Goal: Communication & Community: Share content

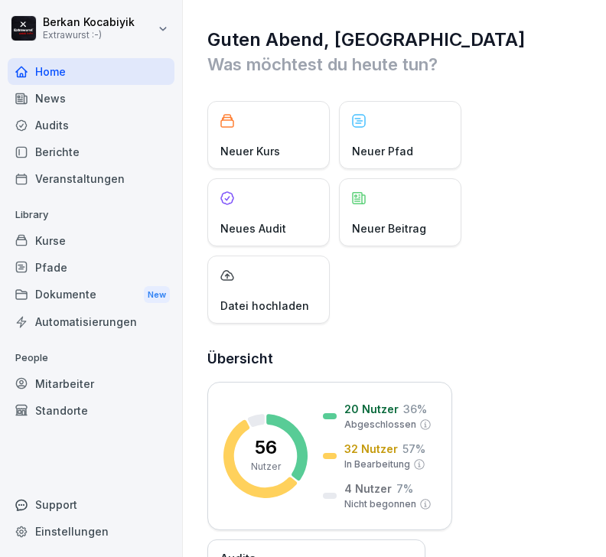
click at [57, 95] on div "News" at bounding box center [91, 98] width 167 height 27
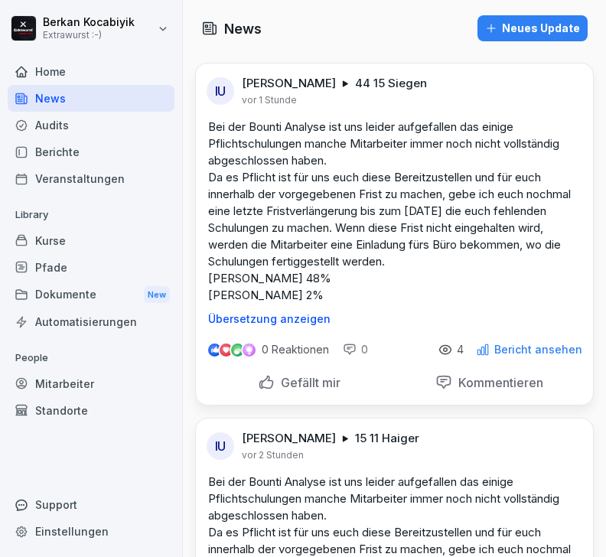
click at [50, 243] on div "Kurse" at bounding box center [91, 240] width 167 height 27
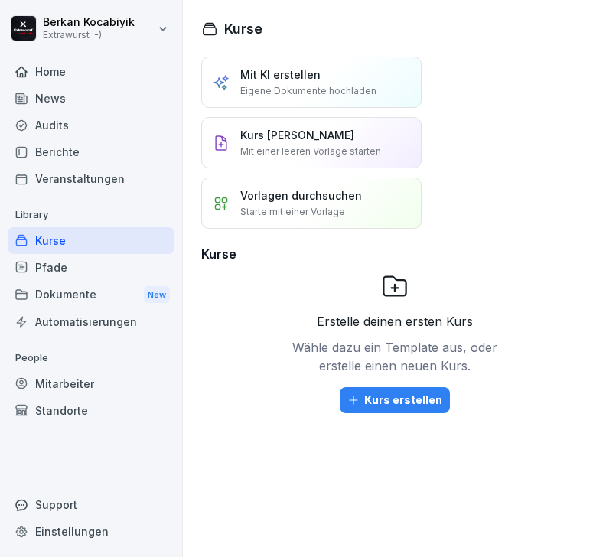
click at [57, 150] on div "Berichte" at bounding box center [91, 152] width 167 height 27
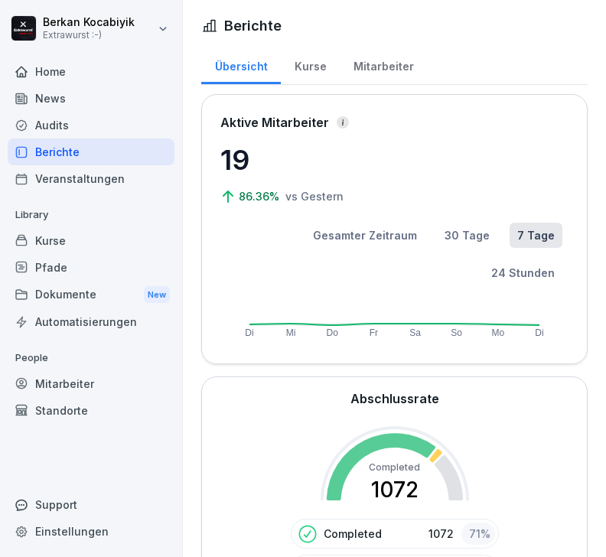
click at [67, 380] on div "Mitarbeiter" at bounding box center [91, 383] width 167 height 27
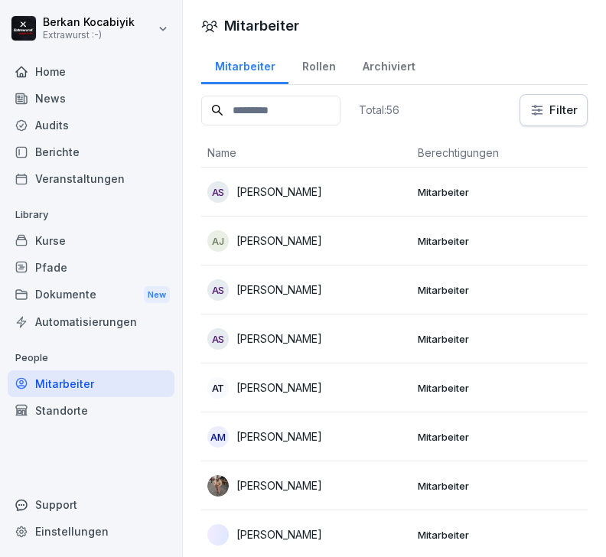
click at [318, 76] on div "Rollen" at bounding box center [318, 64] width 60 height 39
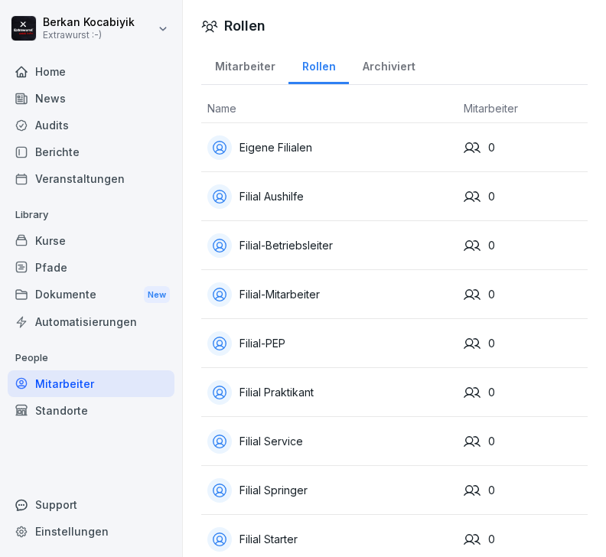
click at [248, 70] on div "Mitarbeiter" at bounding box center [244, 64] width 87 height 39
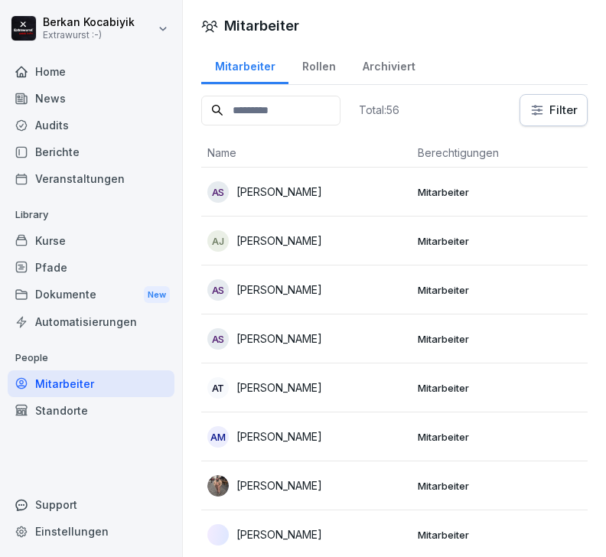
click at [236, 194] on p "[PERSON_NAME]" at bounding box center [279, 192] width 86 height 16
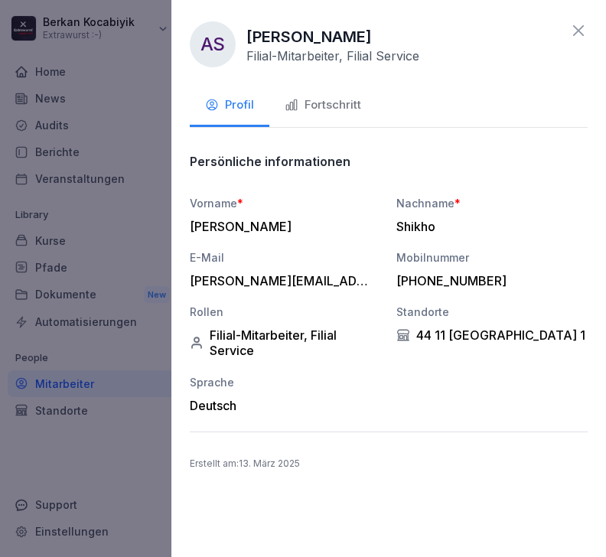
click at [343, 107] on div "Fortschritt" at bounding box center [323, 105] width 77 height 18
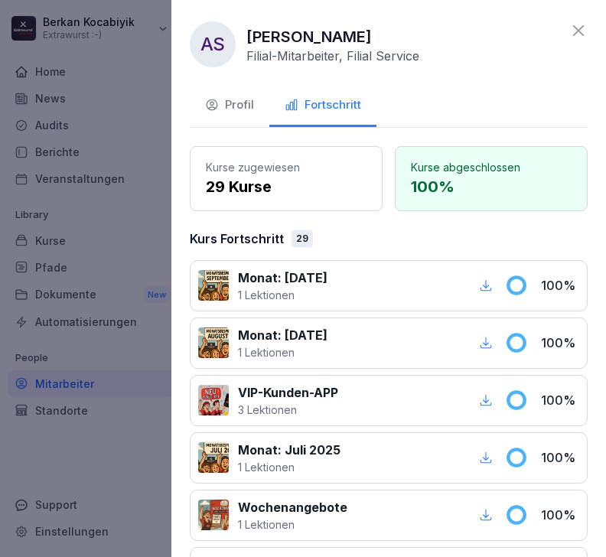
click at [586, 23] on icon at bounding box center [578, 30] width 18 height 18
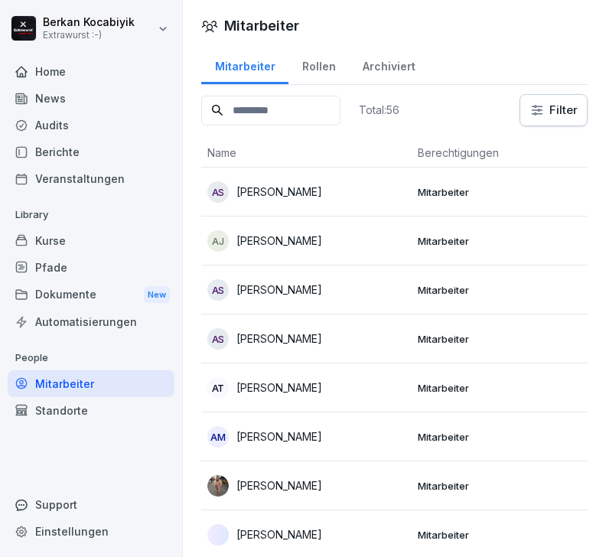
click at [264, 243] on p "[PERSON_NAME]" at bounding box center [279, 241] width 86 height 16
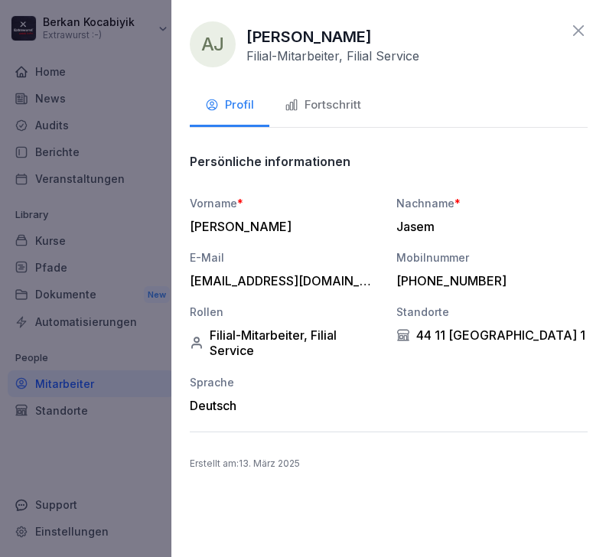
click at [338, 110] on div "Fortschritt" at bounding box center [323, 105] width 77 height 18
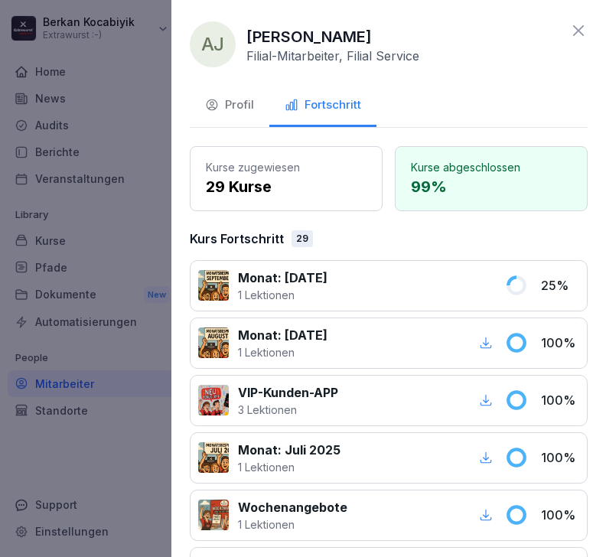
click at [575, 39] on icon at bounding box center [578, 30] width 18 height 18
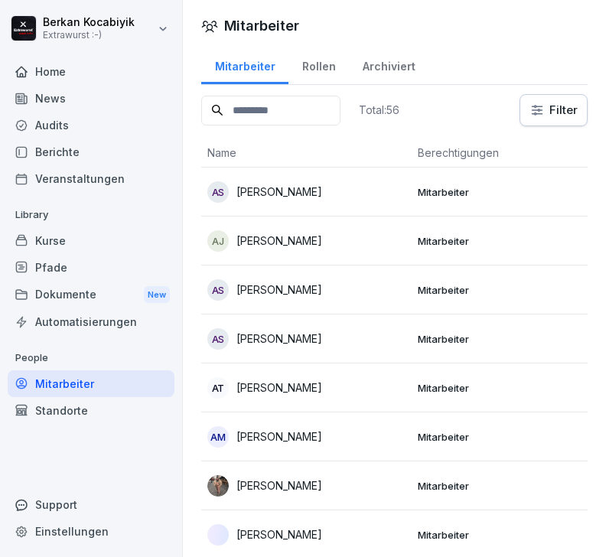
click at [258, 296] on p "[PERSON_NAME]" at bounding box center [279, 290] width 86 height 16
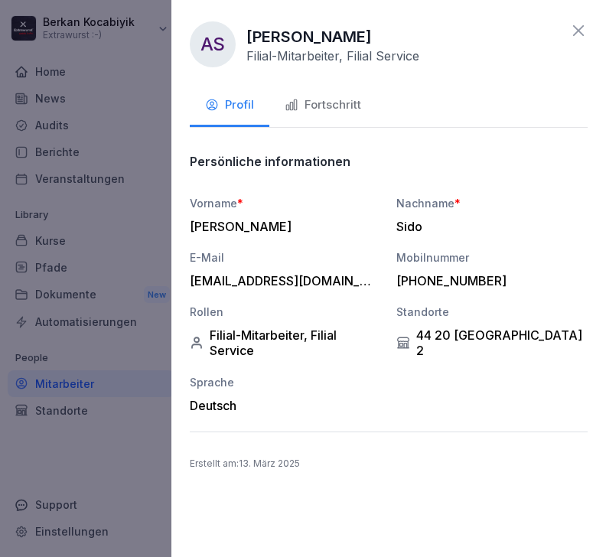
click at [344, 107] on div "Fortschritt" at bounding box center [323, 105] width 77 height 18
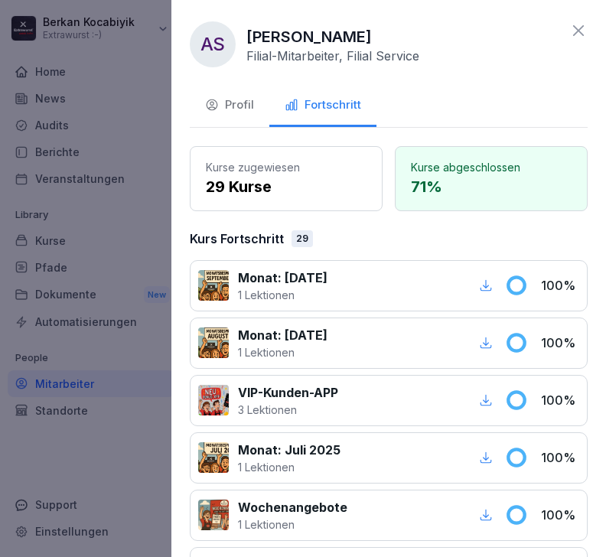
click at [585, 15] on div "AS [PERSON_NAME]-Mitarbeiter, Filial Service Profil Fortschritt Kurse zugewiese…" at bounding box center [388, 278] width 435 height 557
click at [582, 31] on icon at bounding box center [578, 30] width 18 height 18
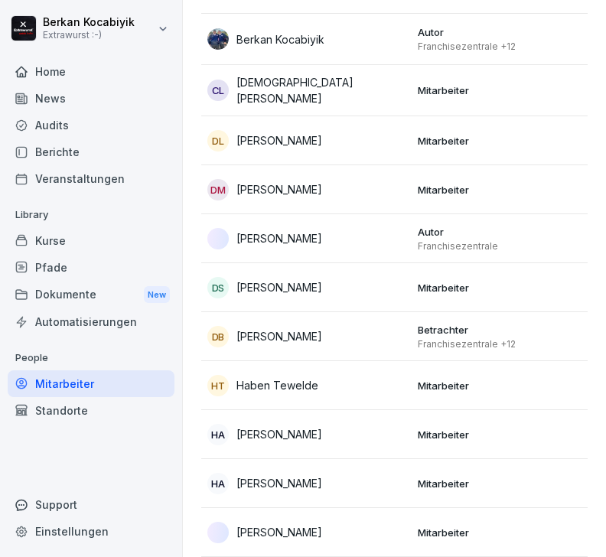
scroll to position [595, 0]
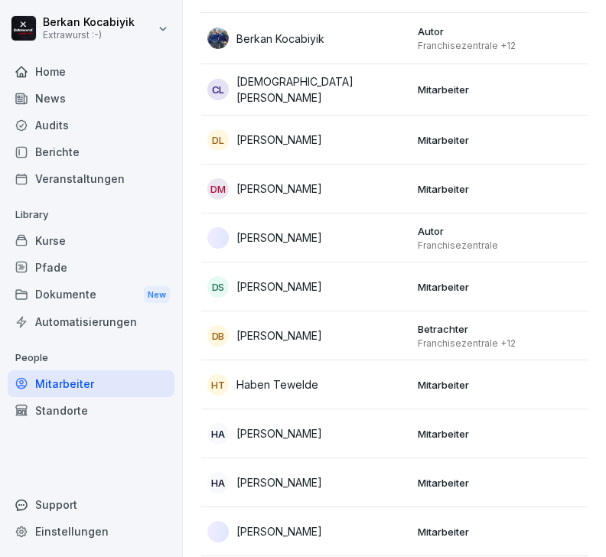
click at [279, 292] on p "[PERSON_NAME]" at bounding box center [279, 287] width 86 height 16
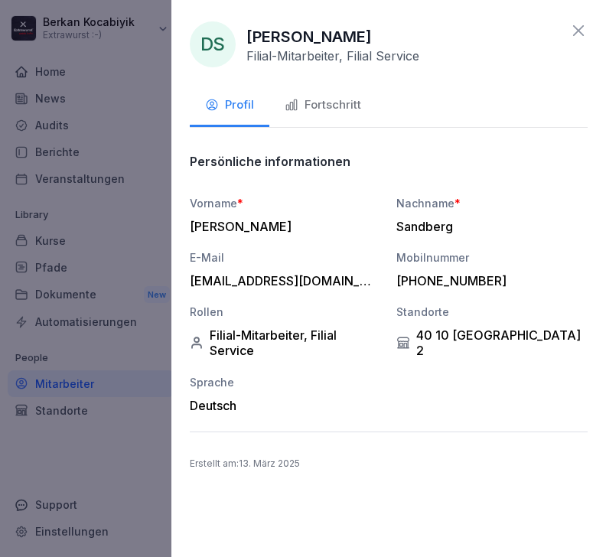
click at [339, 107] on div "Fortschritt" at bounding box center [323, 105] width 77 height 18
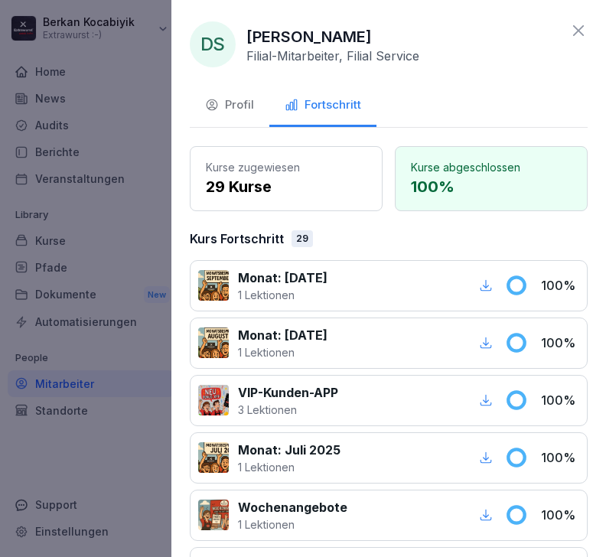
click at [584, 28] on icon at bounding box center [578, 30] width 18 height 18
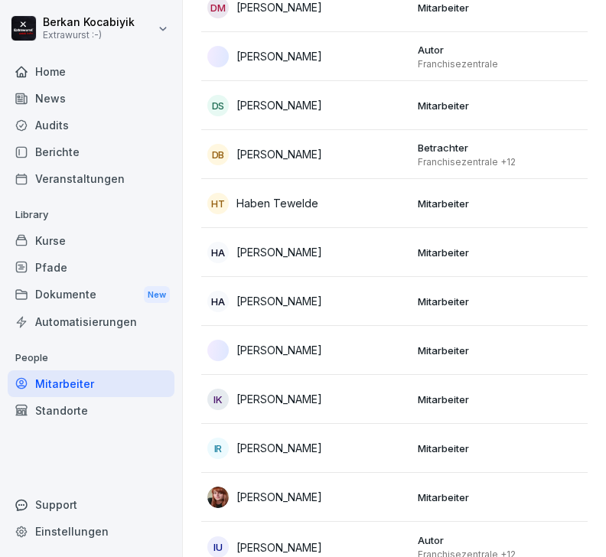
scroll to position [790, 0]
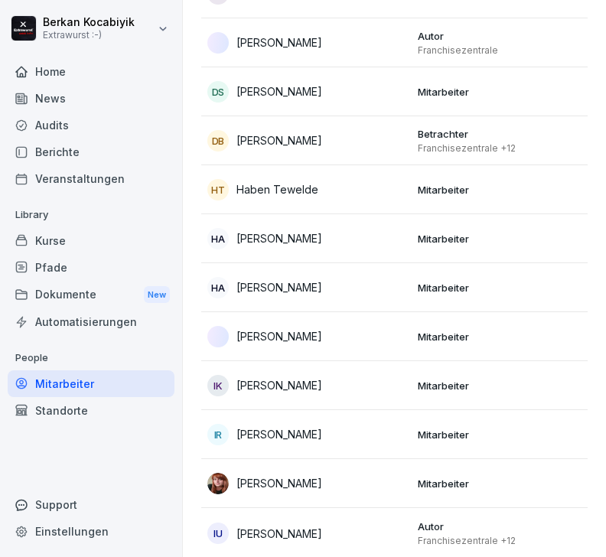
click at [266, 237] on p "[PERSON_NAME]" at bounding box center [279, 238] width 86 height 16
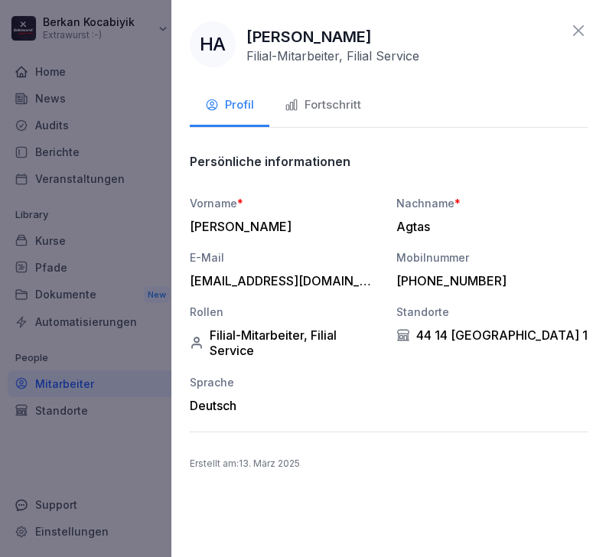
click at [335, 102] on div "Fortschritt" at bounding box center [323, 105] width 77 height 18
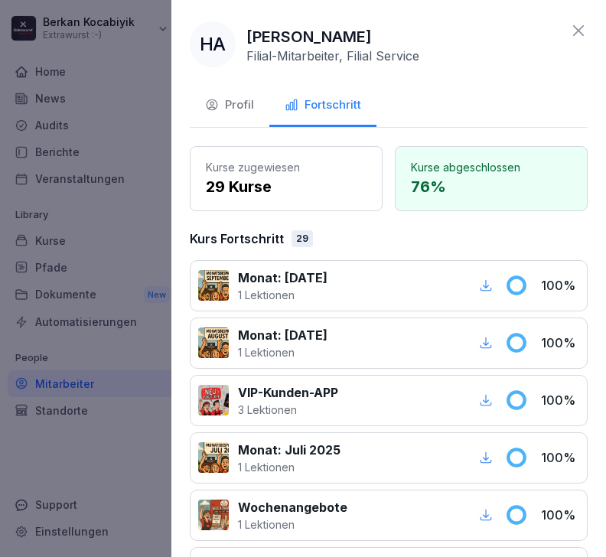
click at [579, 24] on icon at bounding box center [578, 30] width 18 height 18
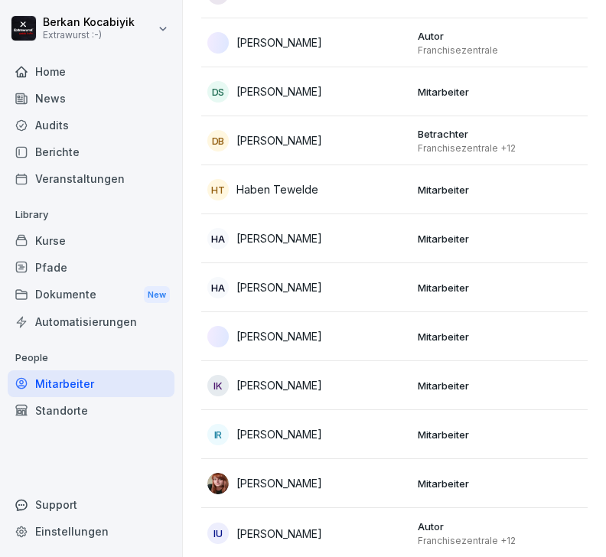
click at [270, 290] on p "[PERSON_NAME]" at bounding box center [279, 287] width 86 height 16
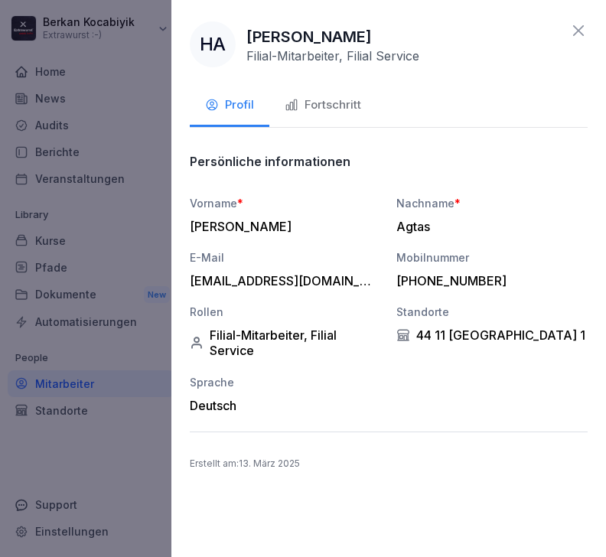
click at [345, 99] on div "Fortschritt" at bounding box center [323, 105] width 77 height 18
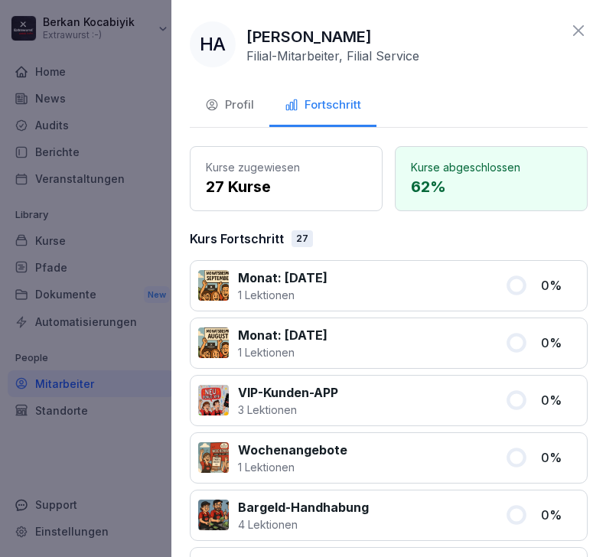
click at [582, 28] on icon at bounding box center [578, 30] width 11 height 11
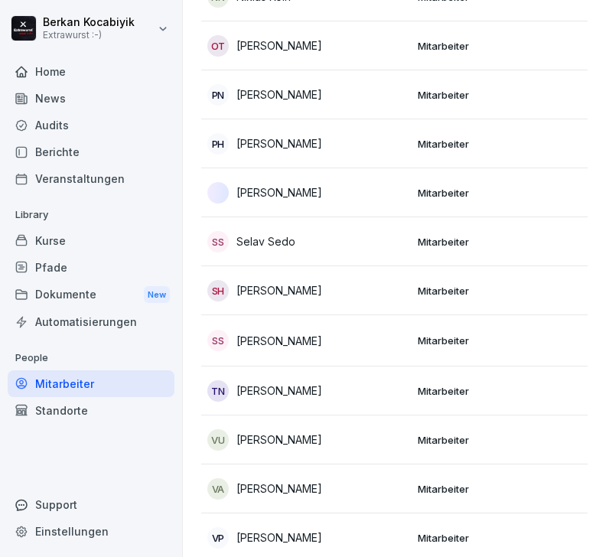
scroll to position [2404, 0]
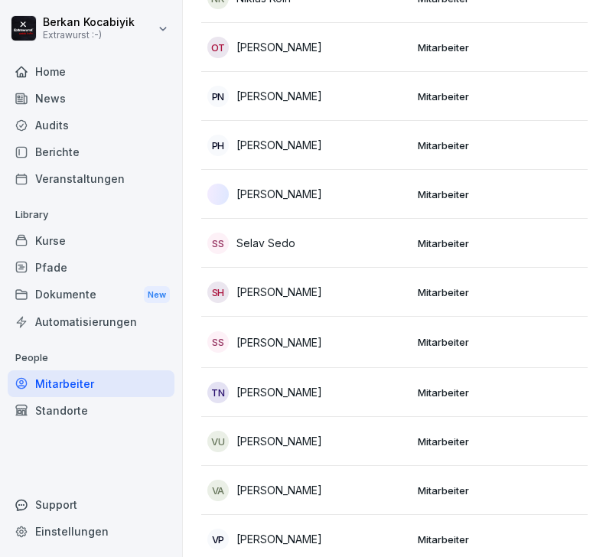
click at [279, 235] on p "Selav Sedo" at bounding box center [265, 243] width 59 height 16
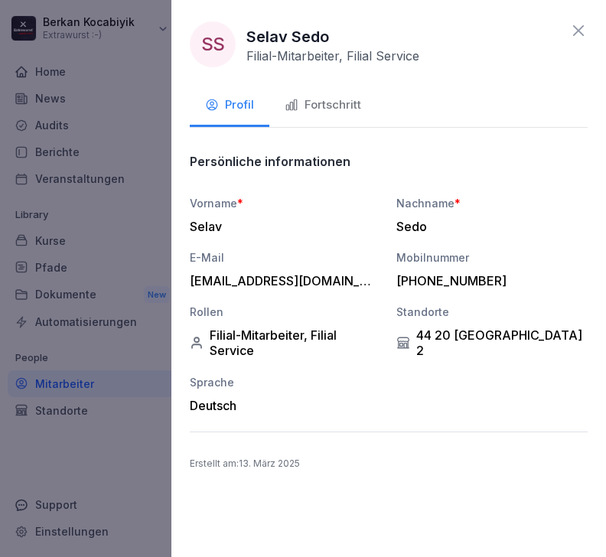
click at [336, 106] on div "Fortschritt" at bounding box center [323, 105] width 77 height 18
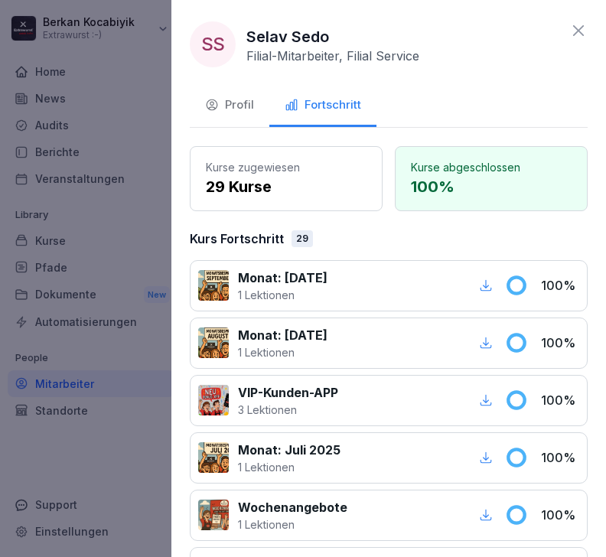
click at [582, 27] on icon at bounding box center [578, 30] width 11 height 11
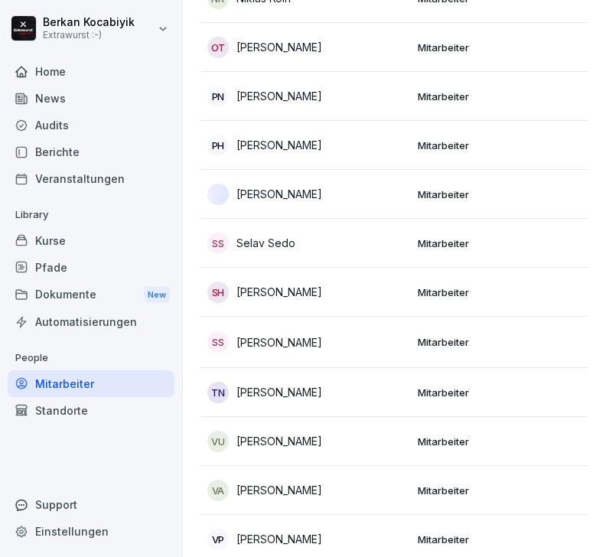
click at [269, 334] on p "[PERSON_NAME]" at bounding box center [279, 342] width 86 height 16
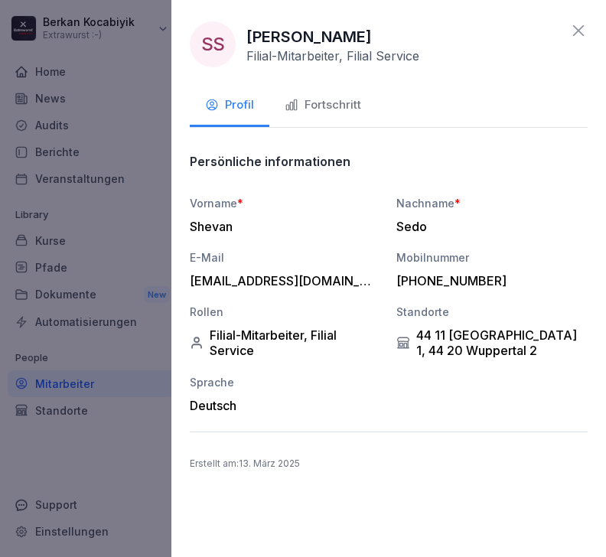
click at [337, 112] on div "Fortschritt" at bounding box center [323, 105] width 77 height 18
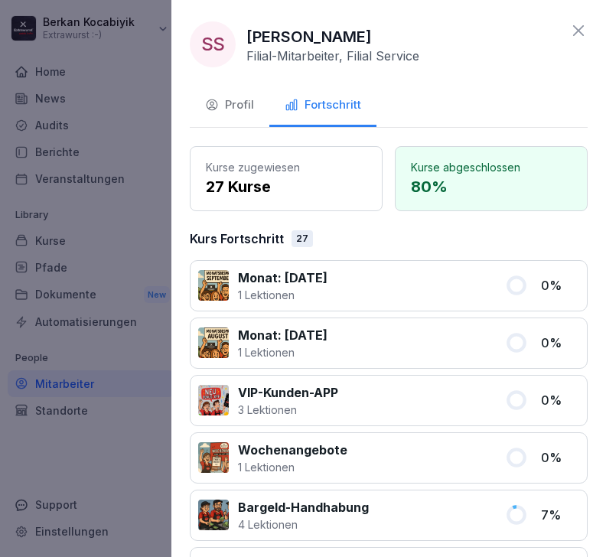
click at [583, 24] on icon at bounding box center [578, 30] width 18 height 18
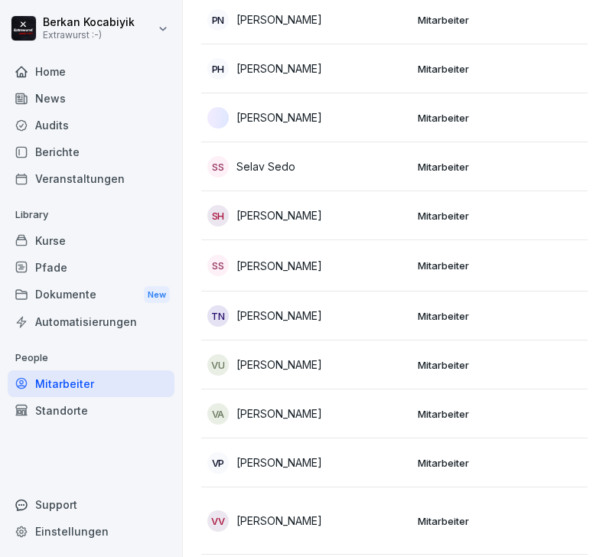
scroll to position [2482, 0]
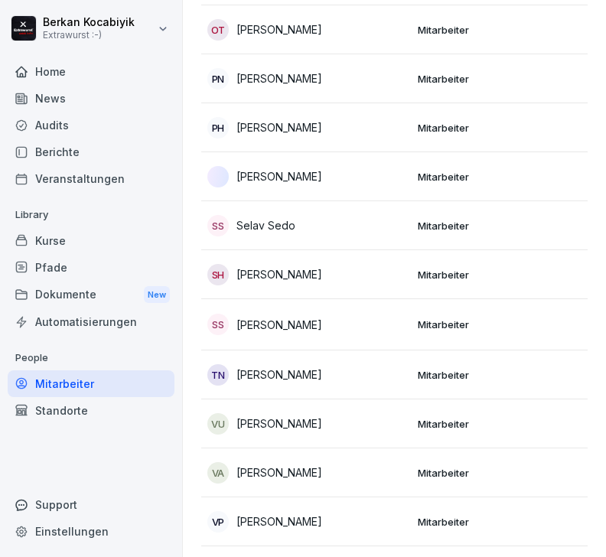
click at [285, 317] on p "[PERSON_NAME]" at bounding box center [279, 325] width 86 height 16
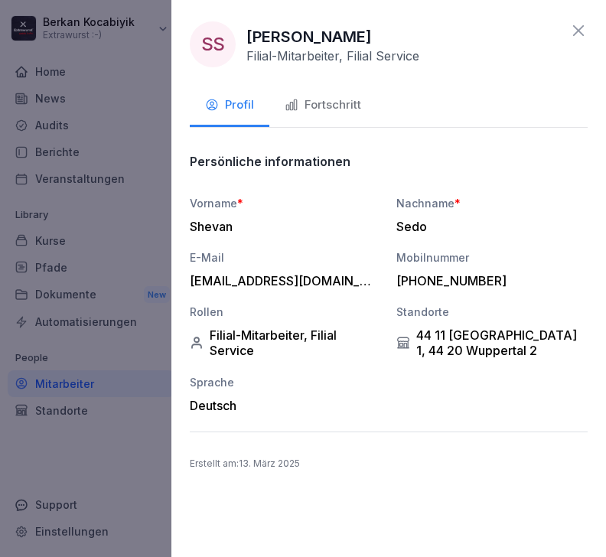
click at [587, 28] on icon at bounding box center [578, 30] width 18 height 18
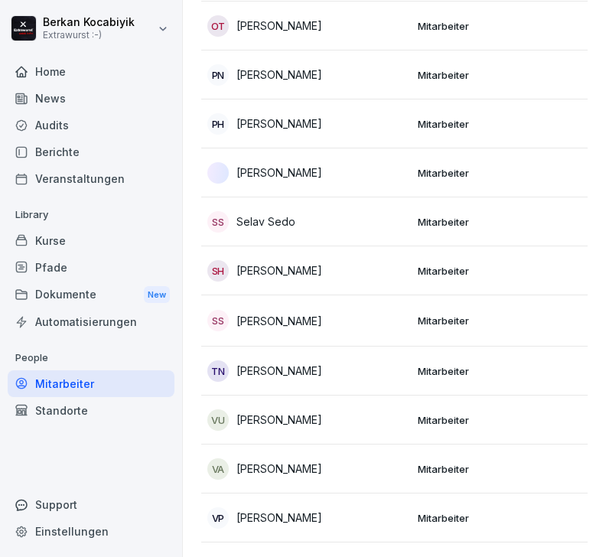
click at [567, 148] on td "Mitarbeiter" at bounding box center [517, 172] width 210 height 49
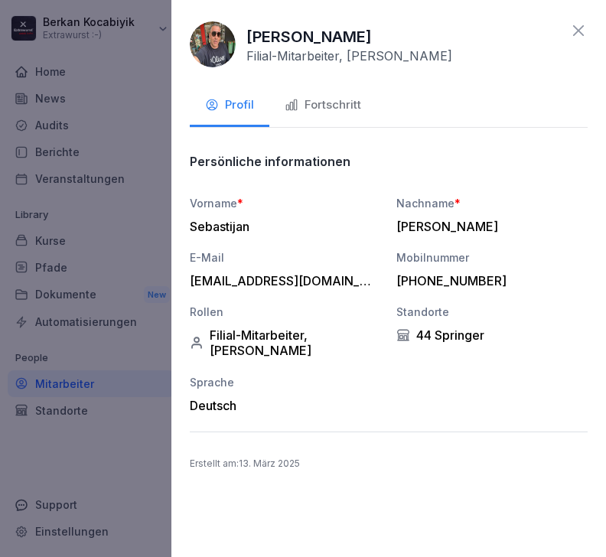
click at [577, 31] on icon at bounding box center [578, 30] width 11 height 11
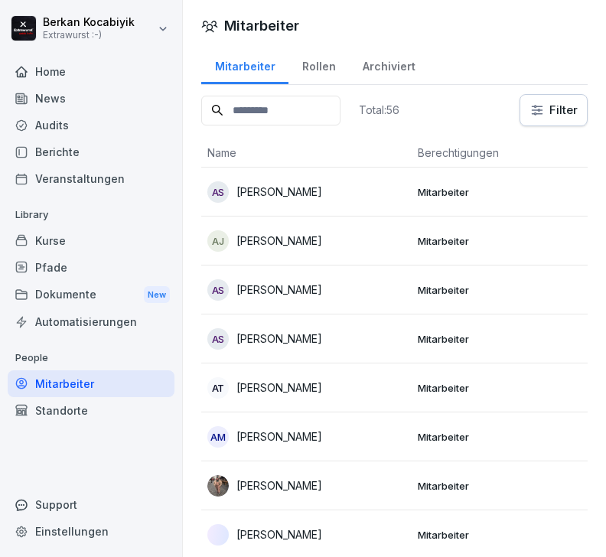
scroll to position [0, 0]
click at [324, 59] on div "Rollen" at bounding box center [318, 64] width 60 height 39
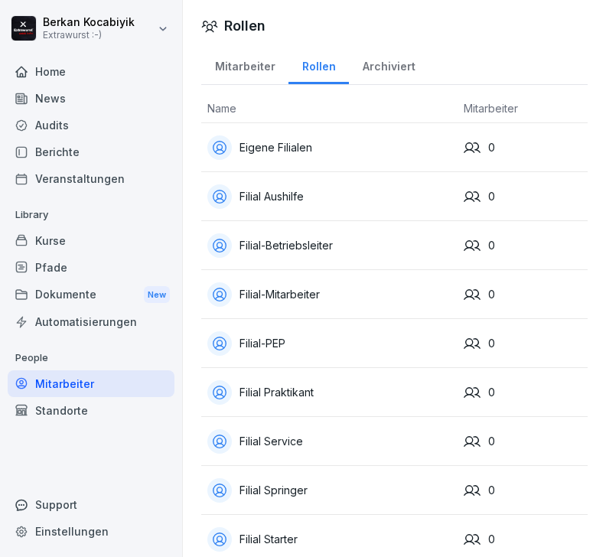
click at [243, 64] on div "Mitarbeiter" at bounding box center [244, 64] width 87 height 39
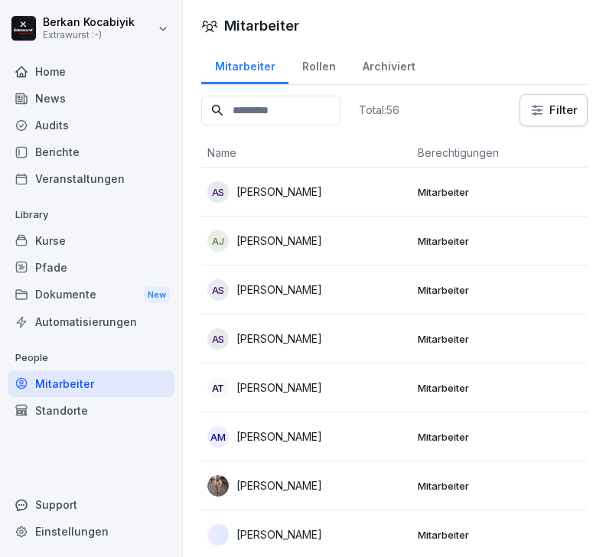
click at [269, 114] on input at bounding box center [270, 111] width 139 height 30
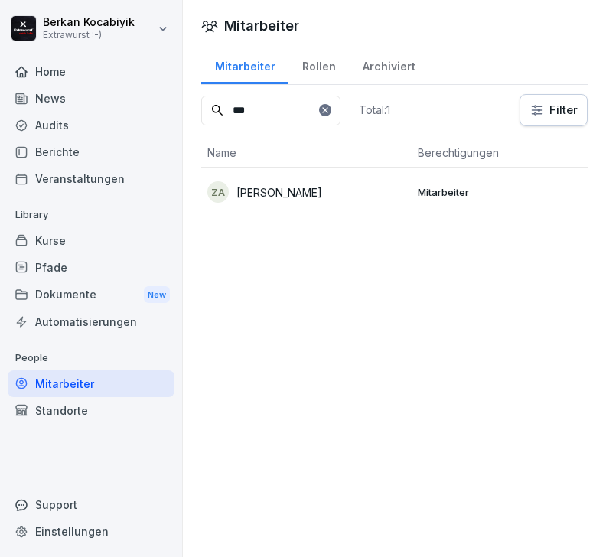
type input "***"
click at [308, 195] on div "ZA [PERSON_NAME]" at bounding box center [306, 191] width 198 height 21
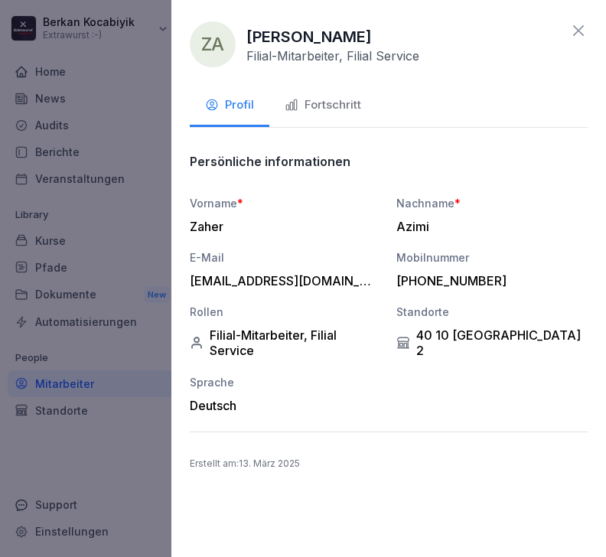
click at [339, 103] on div "Fortschritt" at bounding box center [323, 105] width 77 height 18
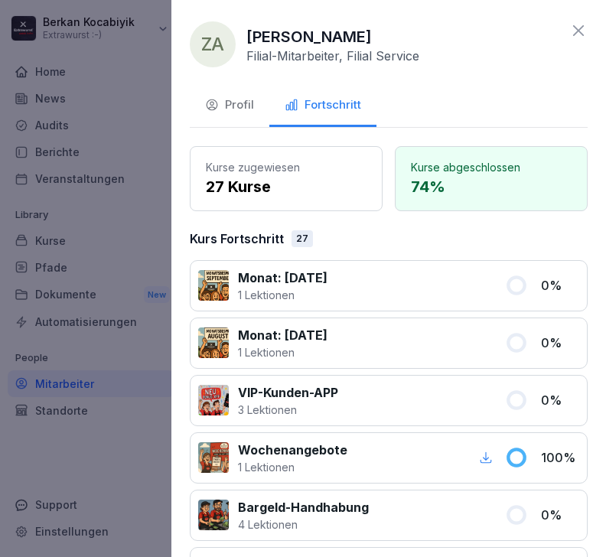
click at [583, 28] on icon at bounding box center [578, 30] width 18 height 18
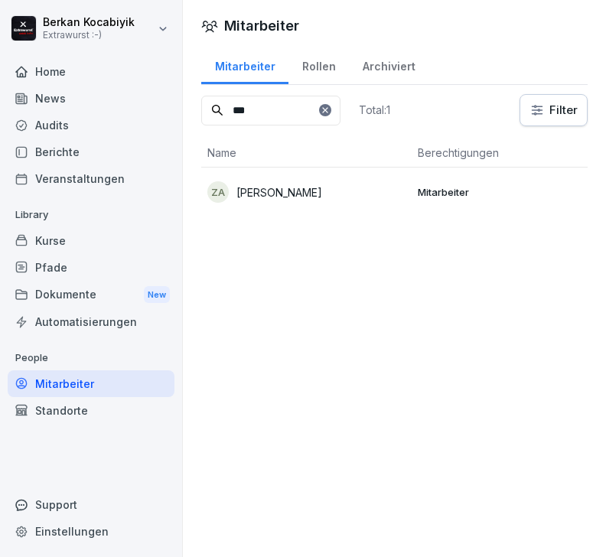
click at [328, 111] on icon at bounding box center [324, 109] width 5 height 5
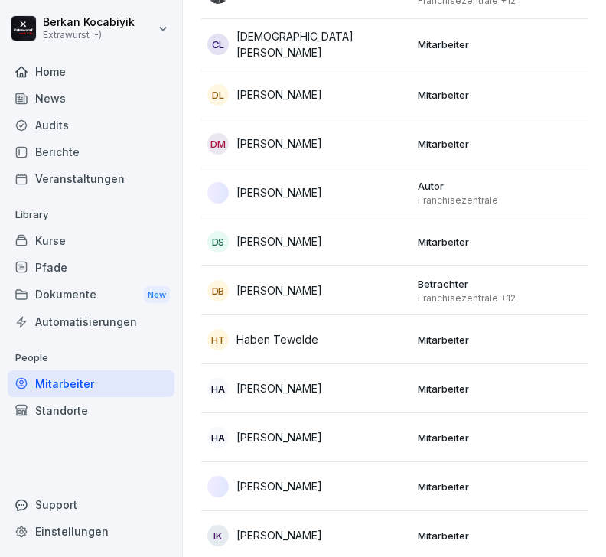
scroll to position [645, 0]
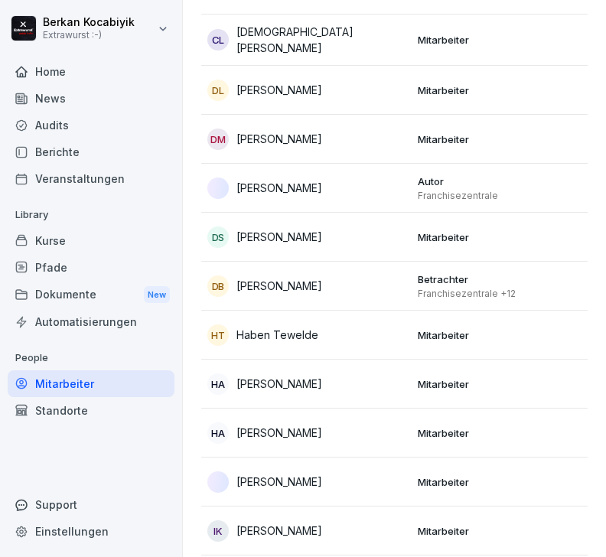
click at [271, 148] on td "DM [PERSON_NAME]" at bounding box center [306, 139] width 210 height 49
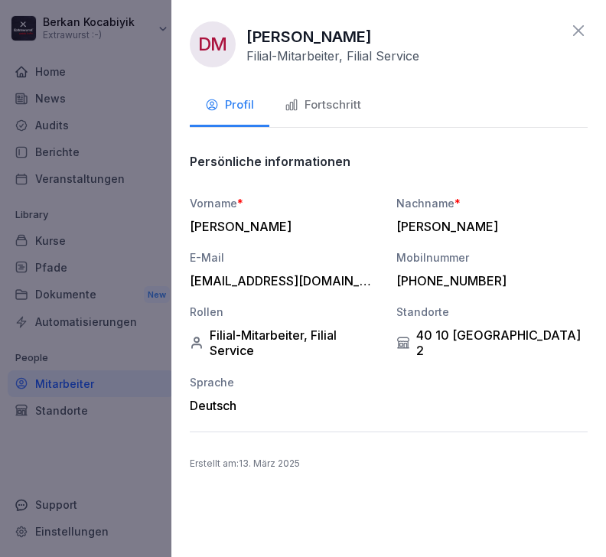
click at [288, 140] on div "DM [PERSON_NAME]-Mitarbeiter, Filial Service Profil Fortschritt Persönliche inf…" at bounding box center [388, 278] width 435 height 557
click at [328, 102] on div "Fortschritt" at bounding box center [323, 105] width 77 height 18
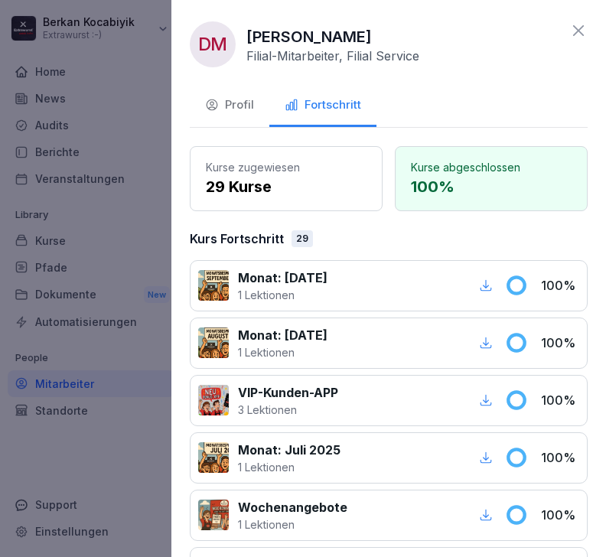
click at [579, 27] on icon at bounding box center [578, 30] width 18 height 18
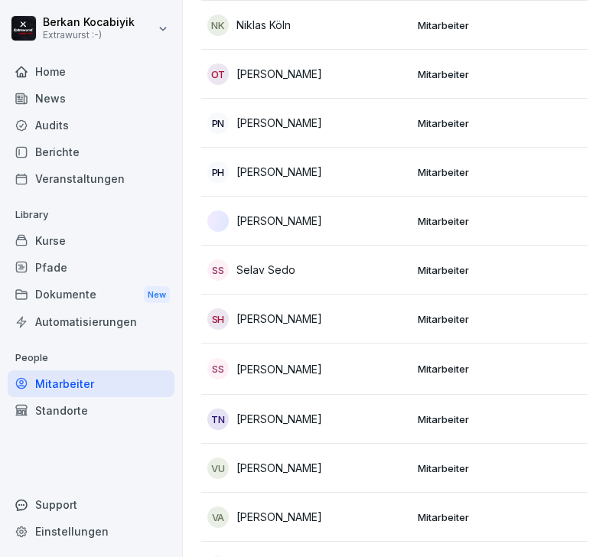
scroll to position [2379, 0]
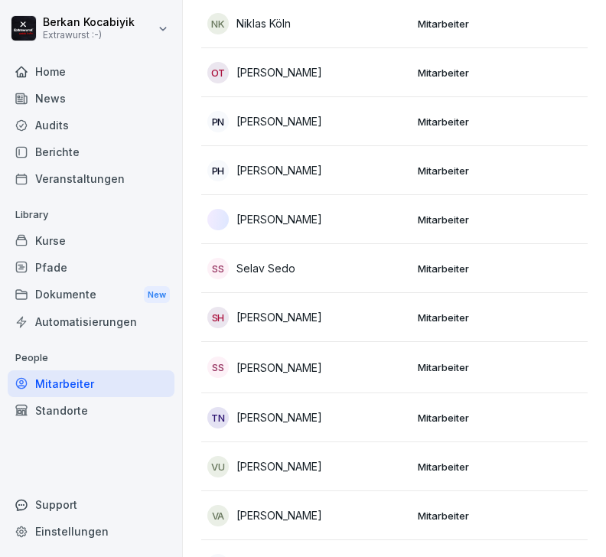
click at [301, 162] on p "[PERSON_NAME]" at bounding box center [279, 170] width 86 height 16
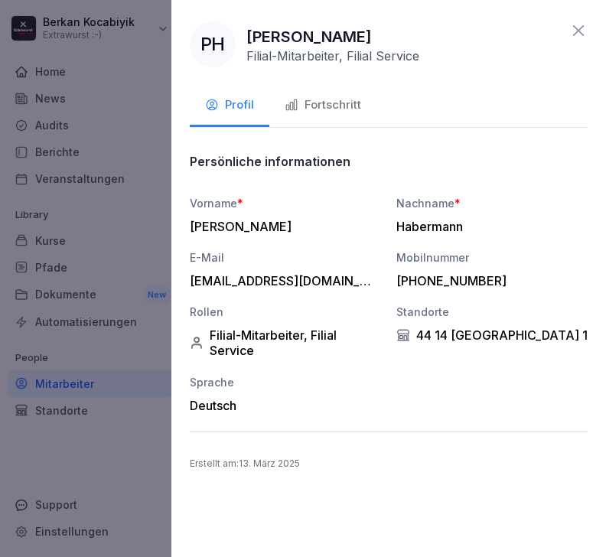
click at [324, 97] on div "Fortschritt" at bounding box center [323, 105] width 77 height 18
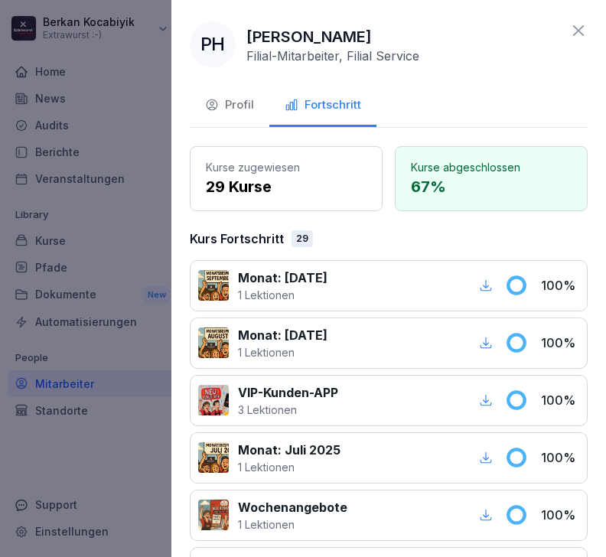
click at [582, 27] on icon at bounding box center [578, 30] width 11 height 11
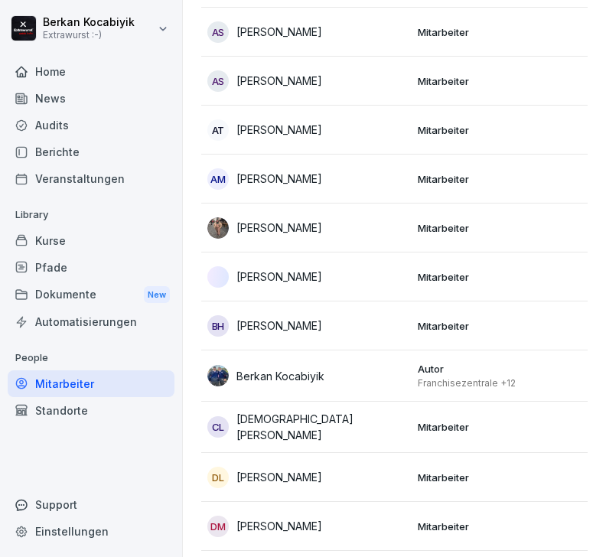
scroll to position [259, 0]
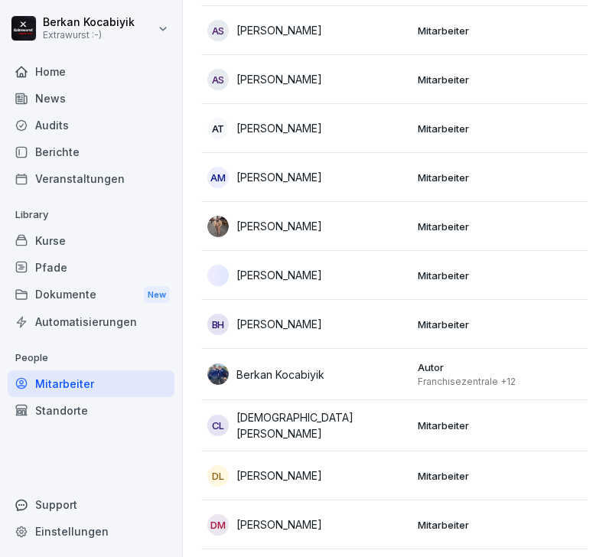
click at [322, 82] on p "[PERSON_NAME]" at bounding box center [279, 79] width 86 height 16
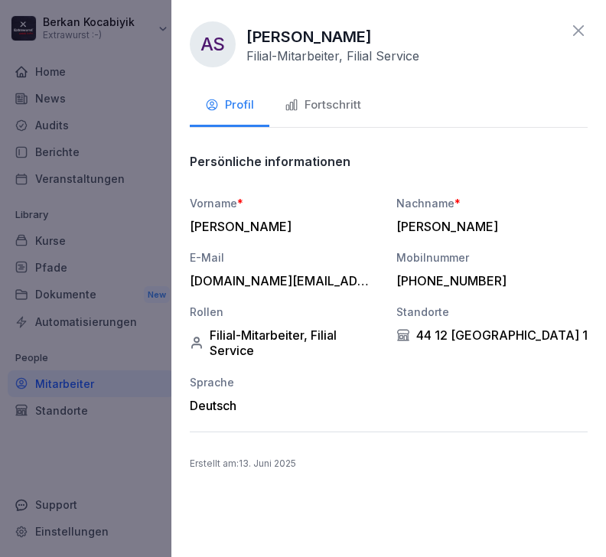
click at [337, 108] on div "Fortschritt" at bounding box center [323, 105] width 77 height 18
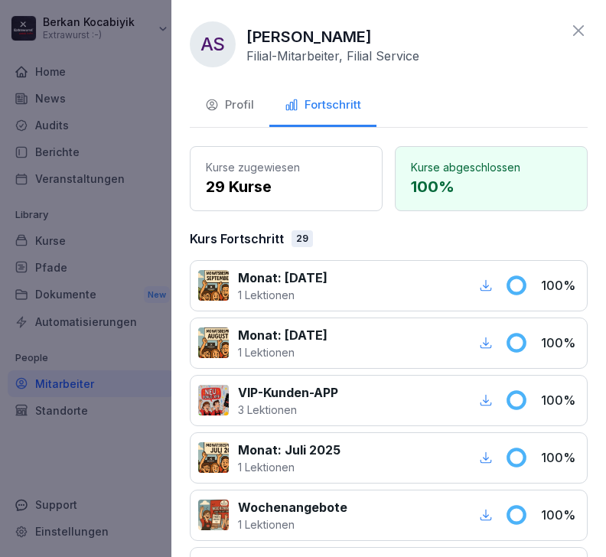
click at [582, 23] on icon at bounding box center [578, 30] width 18 height 18
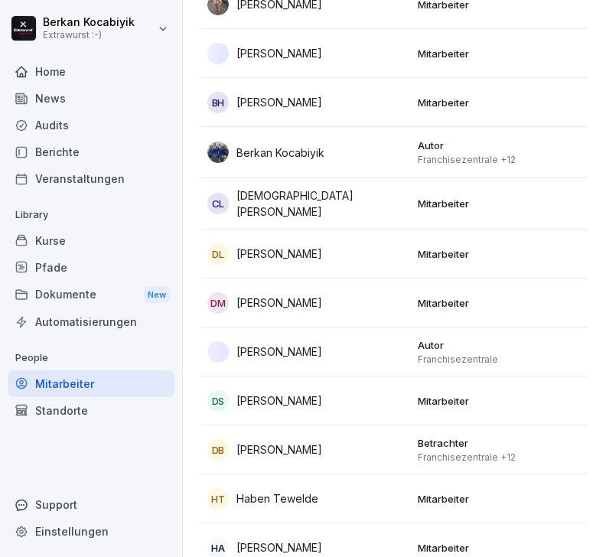
scroll to position [482, 0]
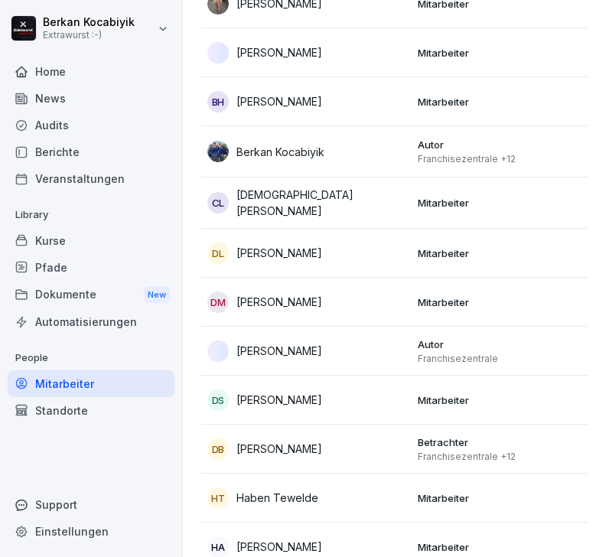
click at [272, 254] on p "[PERSON_NAME]" at bounding box center [279, 253] width 86 height 16
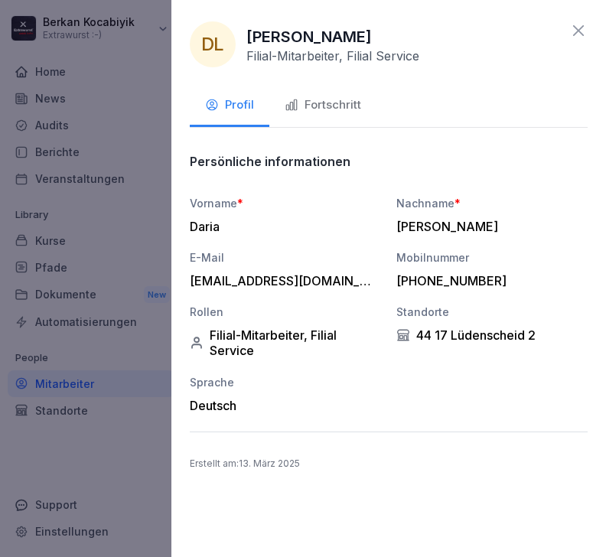
click at [324, 104] on div "Fortschritt" at bounding box center [323, 105] width 77 height 18
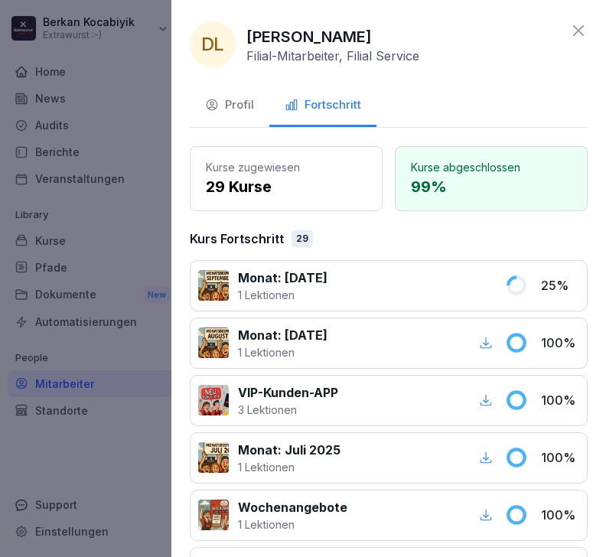
click at [579, 18] on div "DL [PERSON_NAME] Filial-Mitarbeiter, Filial Service Profil Fortschritt Kurse zu…" at bounding box center [388, 278] width 435 height 557
click at [576, 31] on icon at bounding box center [578, 30] width 18 height 18
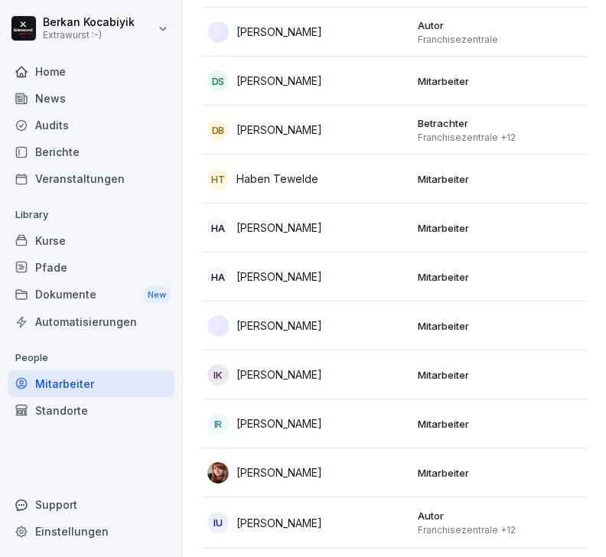
scroll to position [813, 0]
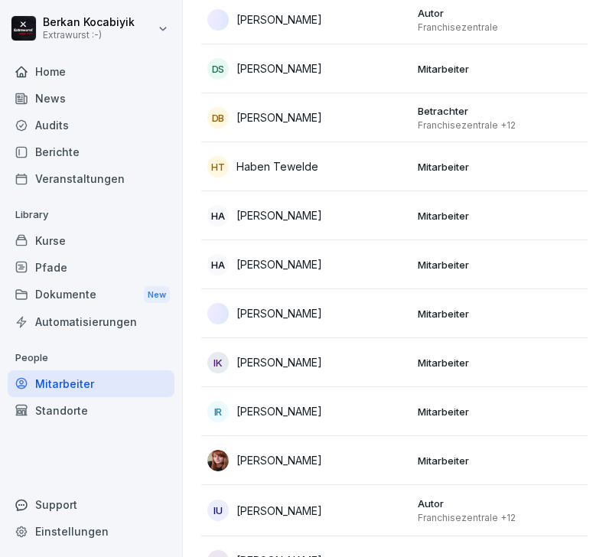
click at [263, 180] on td "HT Haben Tewelde" at bounding box center [306, 166] width 210 height 49
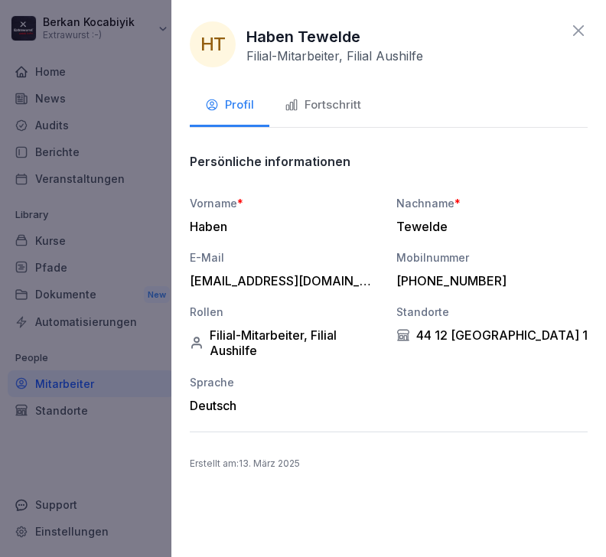
click at [334, 106] on div "Fortschritt" at bounding box center [323, 105] width 77 height 18
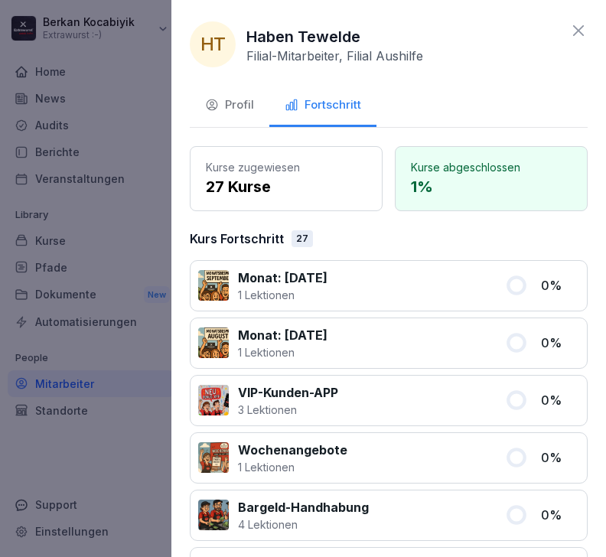
click at [578, 34] on icon at bounding box center [578, 30] width 18 height 18
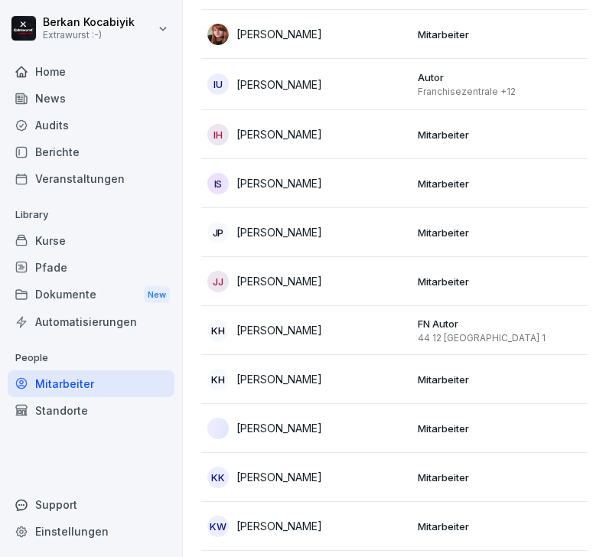
scroll to position [1240, 0]
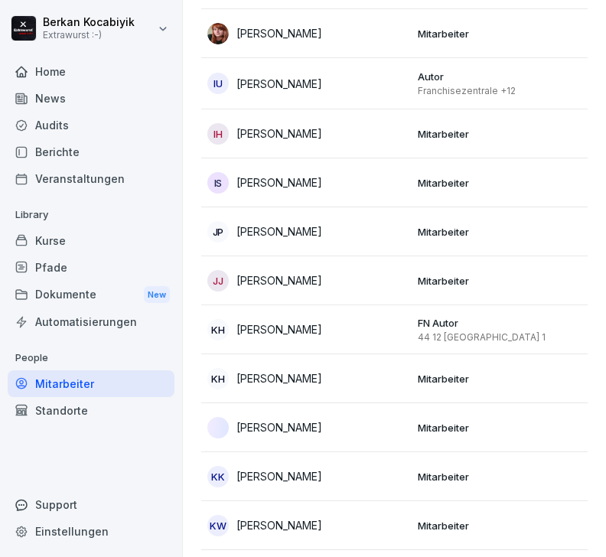
click at [282, 183] on p "[PERSON_NAME]" at bounding box center [279, 182] width 86 height 16
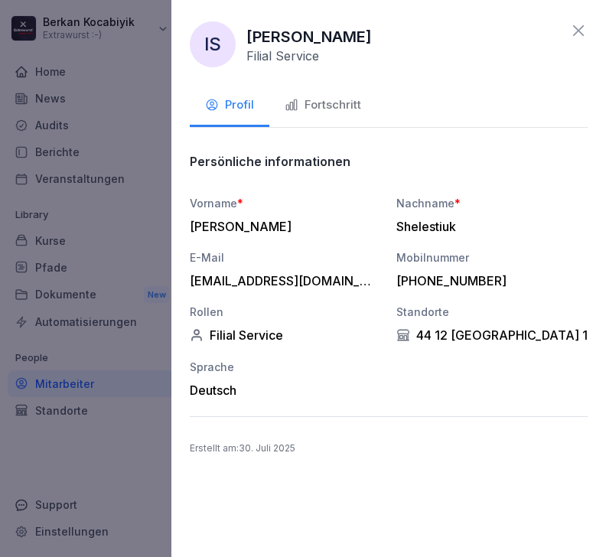
click at [336, 107] on div "Fortschritt" at bounding box center [323, 105] width 77 height 18
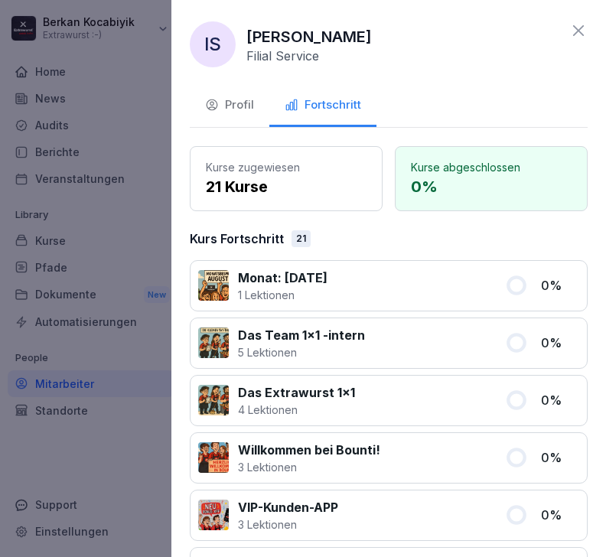
click at [585, 23] on icon at bounding box center [578, 30] width 18 height 18
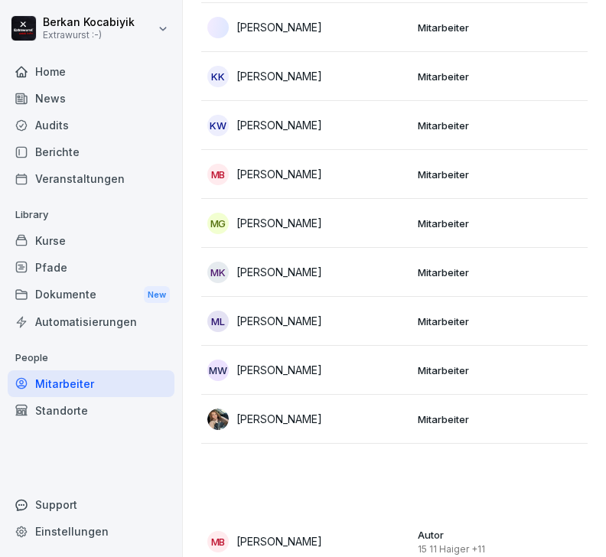
scroll to position [1642, 0]
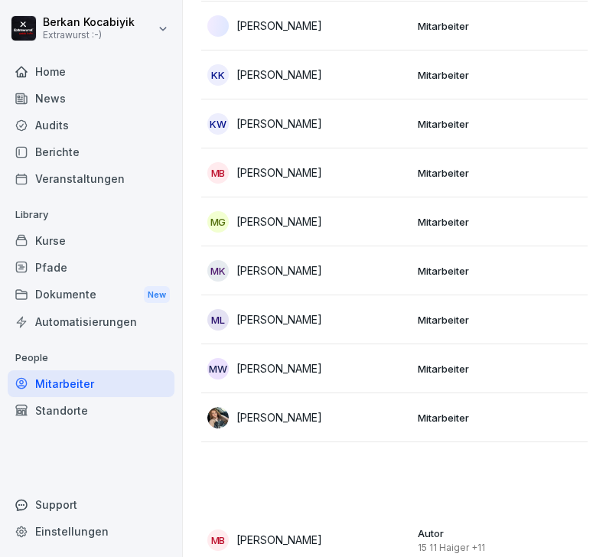
click at [275, 223] on p "[PERSON_NAME]" at bounding box center [279, 222] width 86 height 16
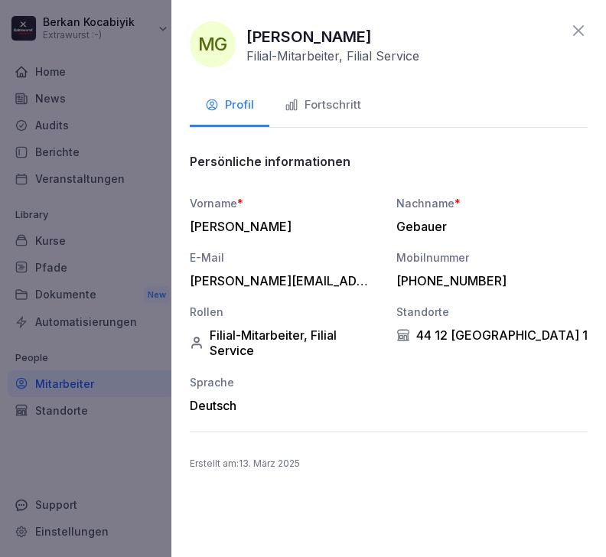
click at [341, 106] on div "Fortschritt" at bounding box center [323, 105] width 77 height 18
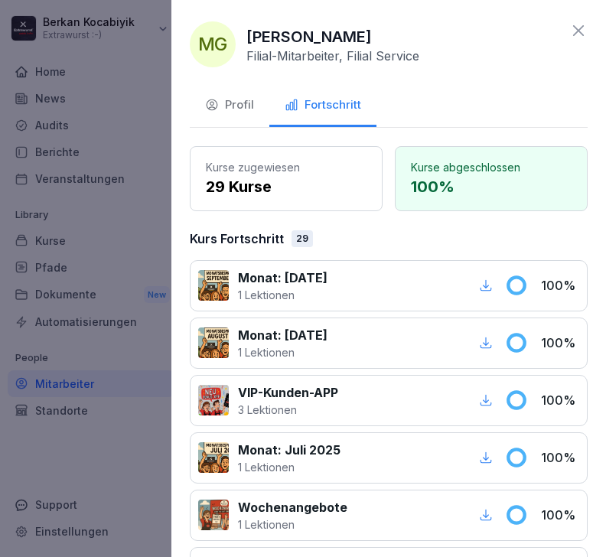
click at [582, 21] on icon at bounding box center [578, 30] width 18 height 18
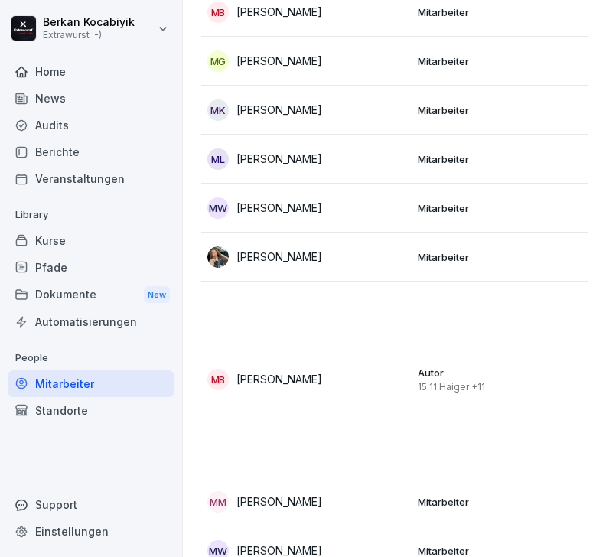
scroll to position [1811, 0]
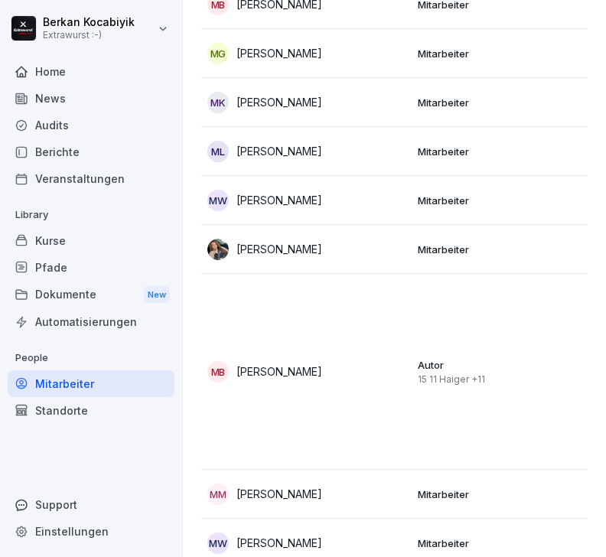
click at [285, 194] on p "[PERSON_NAME]" at bounding box center [279, 200] width 86 height 16
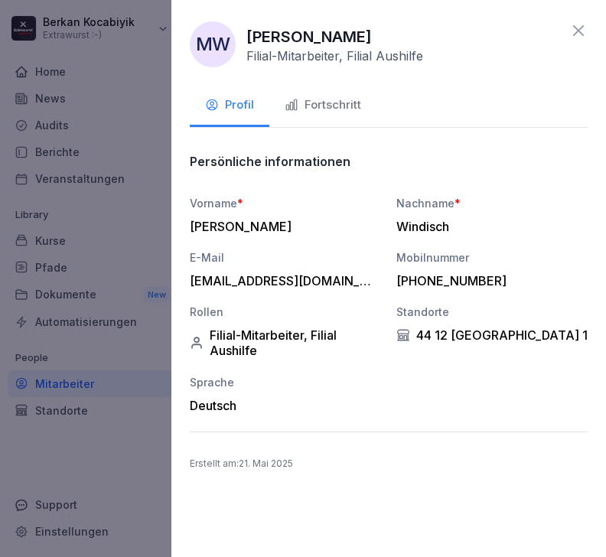
click at [331, 103] on div "Fortschritt" at bounding box center [323, 105] width 77 height 18
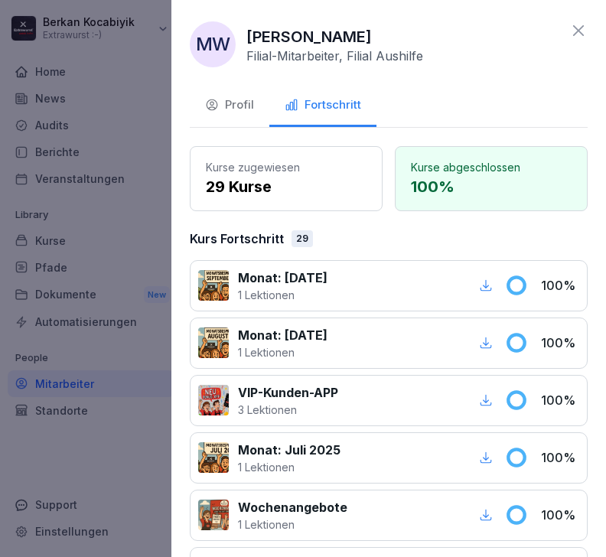
click at [585, 31] on icon at bounding box center [578, 30] width 18 height 18
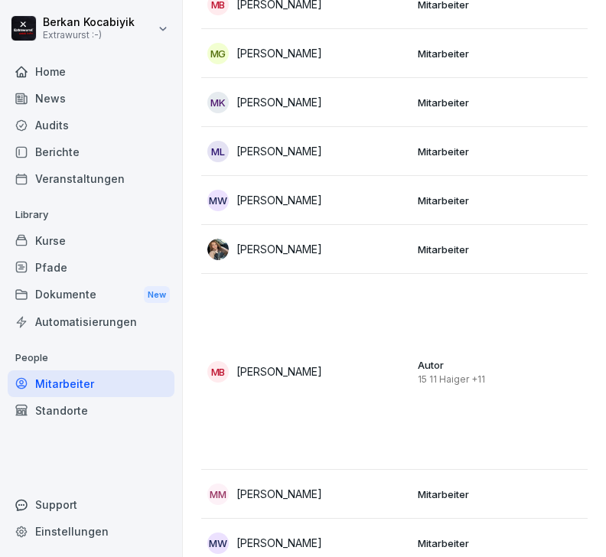
click at [269, 245] on p "[PERSON_NAME]" at bounding box center [279, 249] width 86 height 16
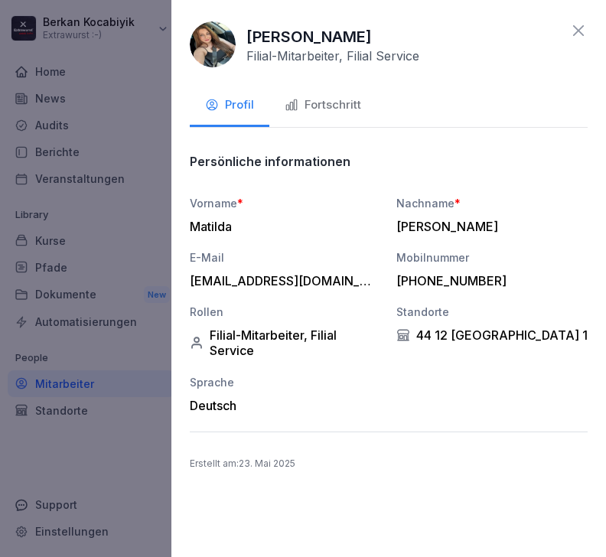
click at [332, 104] on div "Fortschritt" at bounding box center [323, 105] width 77 height 18
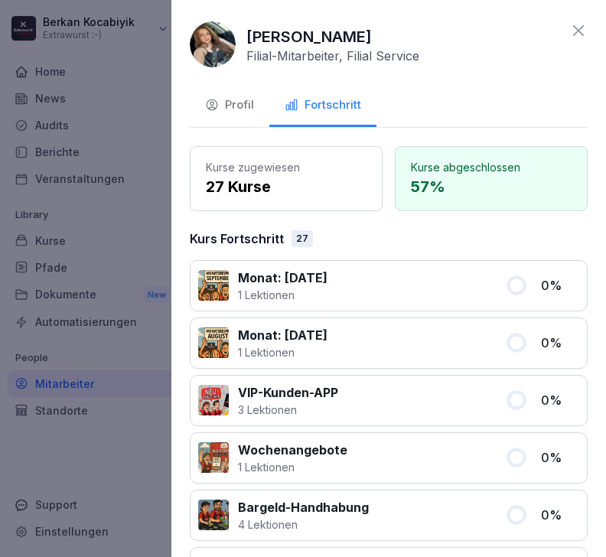
click at [585, 31] on icon at bounding box center [578, 30] width 18 height 18
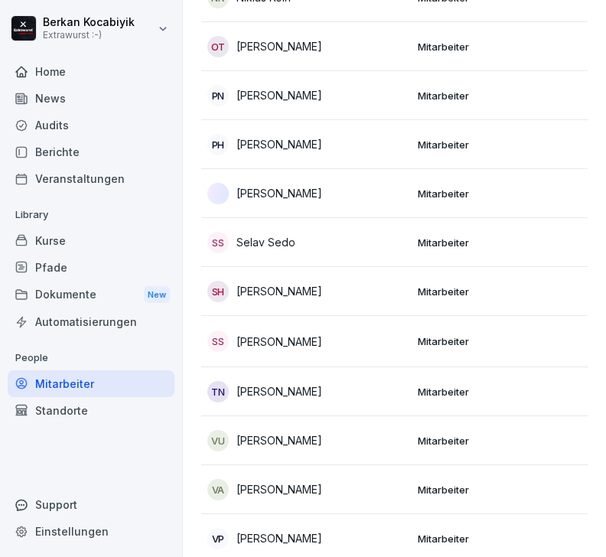
scroll to position [2404, 0]
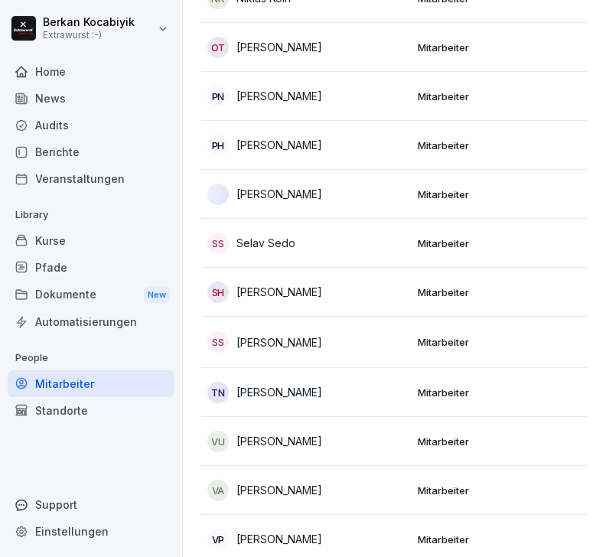
click at [272, 531] on p "[PERSON_NAME]" at bounding box center [279, 539] width 86 height 16
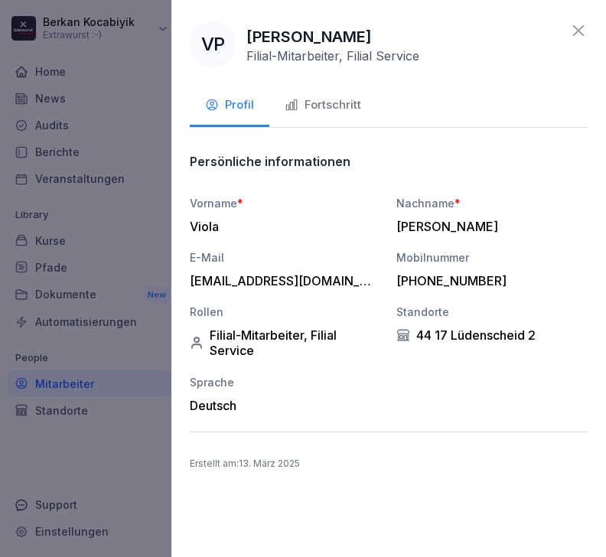
click at [328, 105] on div "Fortschritt" at bounding box center [323, 105] width 77 height 18
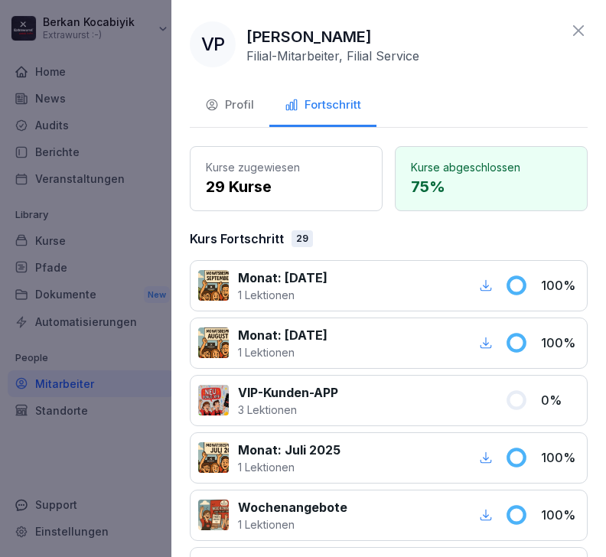
click at [585, 24] on icon at bounding box center [578, 30] width 18 height 18
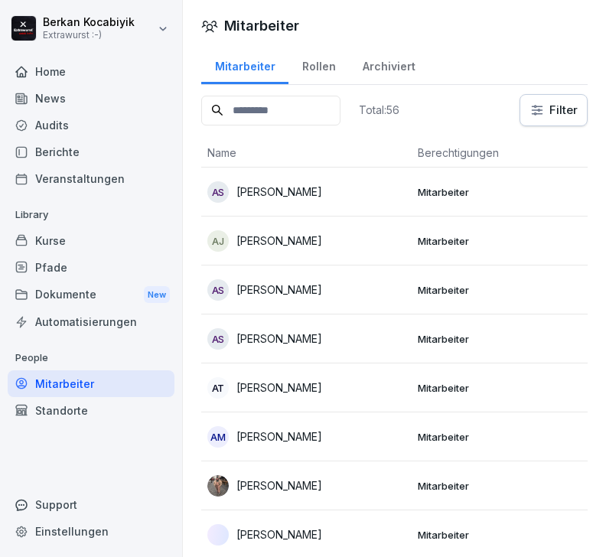
scroll to position [0, 0]
click at [61, 98] on div "News" at bounding box center [91, 98] width 167 height 27
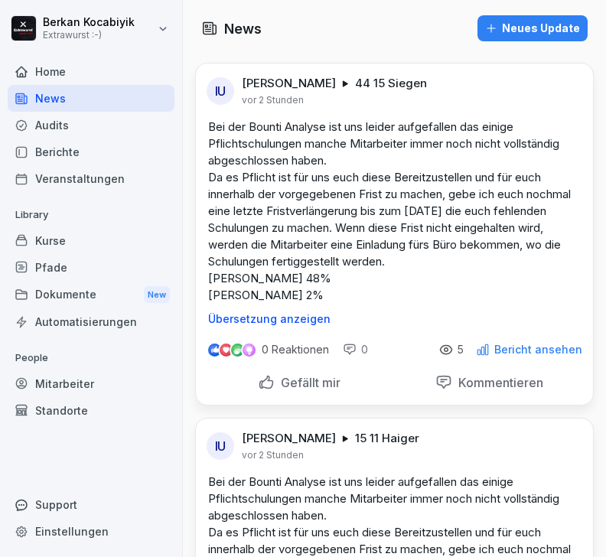
click at [80, 67] on div "Home" at bounding box center [91, 71] width 167 height 27
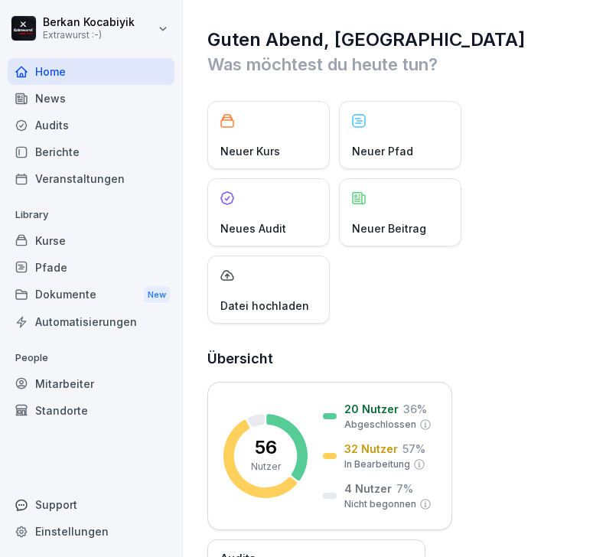
click at [411, 225] on p "Neuer Beitrag" at bounding box center [389, 228] width 74 height 16
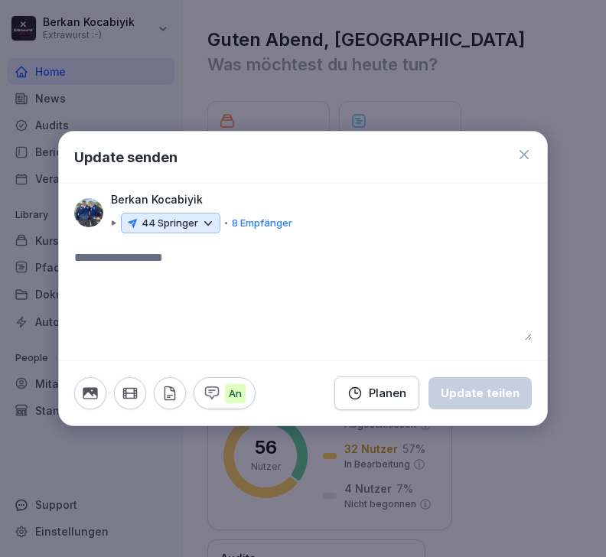
click at [216, 228] on div "44 Springer" at bounding box center [170, 223] width 99 height 21
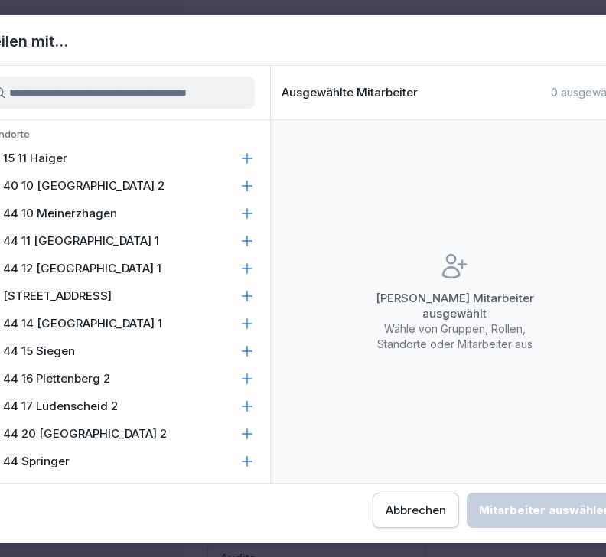
click at [249, 405] on icon at bounding box center [247, 406] width 15 height 15
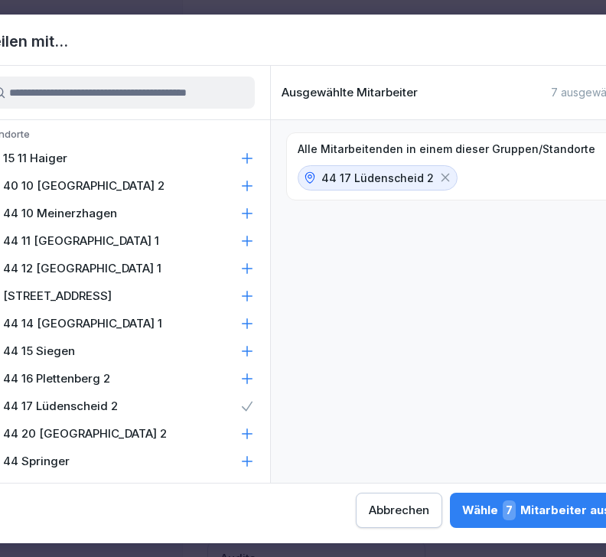
click at [249, 434] on icon at bounding box center [248, 434] width 10 height 10
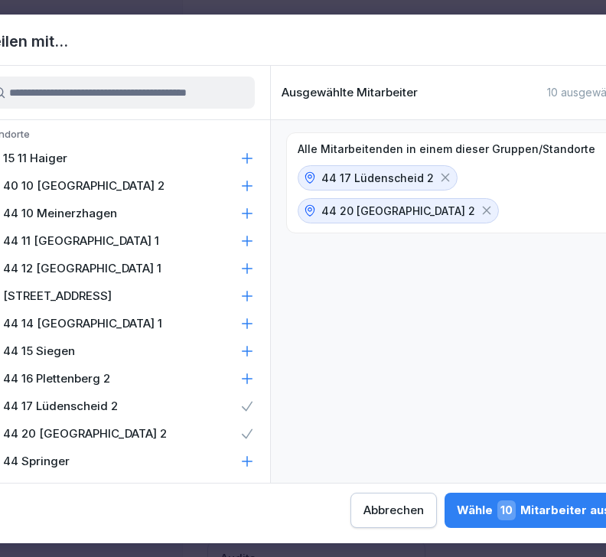
click at [248, 329] on icon at bounding box center [247, 323] width 15 height 15
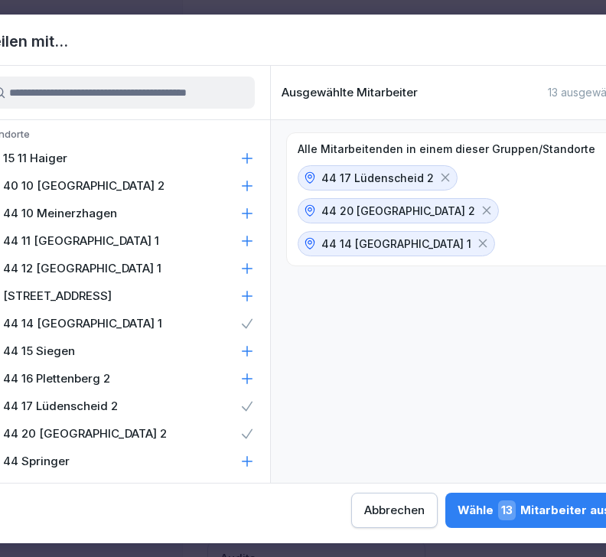
click at [247, 273] on icon at bounding box center [248, 268] width 10 height 10
click at [249, 190] on icon at bounding box center [247, 185] width 15 height 15
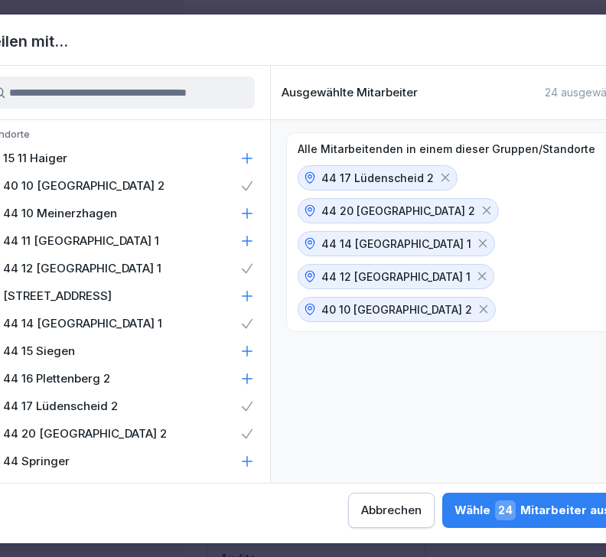
click at [455, 517] on div "Wähle 24 Mitarbeiter aus" at bounding box center [533, 510] width 156 height 20
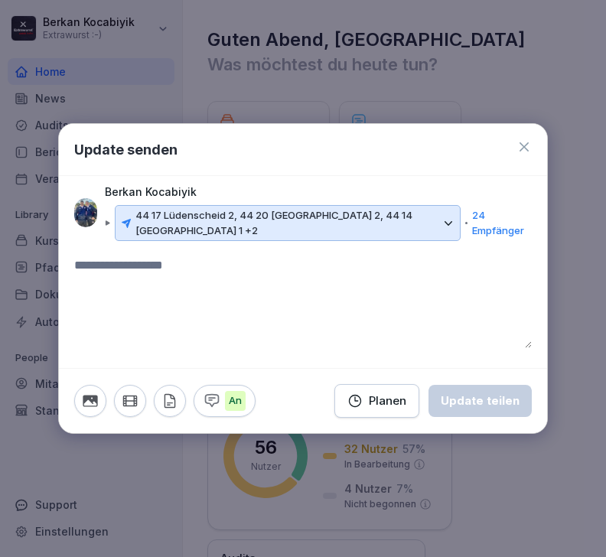
click at [117, 266] on textarea at bounding box center [303, 302] width 458 height 92
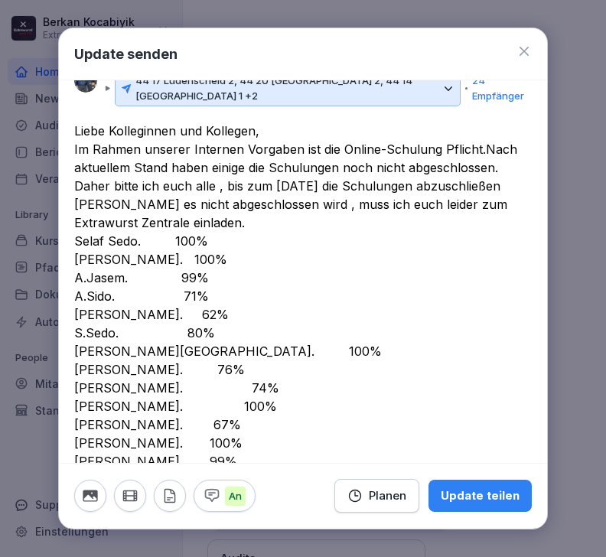
scroll to position [38, 0]
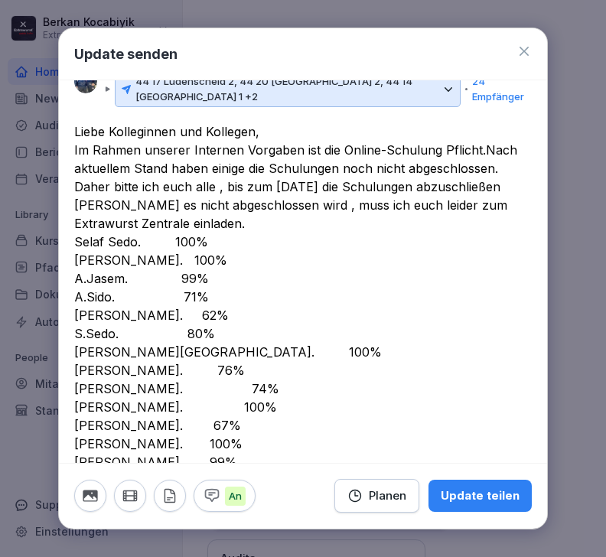
click at [168, 455] on textarea "**********" at bounding box center [303, 315] width 458 height 386
click at [125, 460] on textarea "**********" at bounding box center [303, 315] width 458 height 386
click at [145, 460] on textarea "**********" at bounding box center [303, 315] width 458 height 386
click at [122, 478] on textarea "**********" at bounding box center [303, 315] width 458 height 386
click at [315, 211] on textarea "**********" at bounding box center [303, 324] width 458 height 404
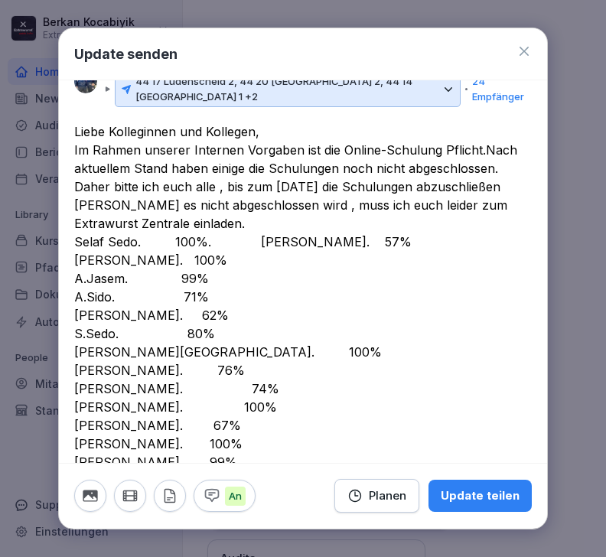
click at [261, 234] on textarea "**********" at bounding box center [303, 324] width 458 height 404
click at [253, 256] on textarea "**********" at bounding box center [303, 324] width 458 height 404
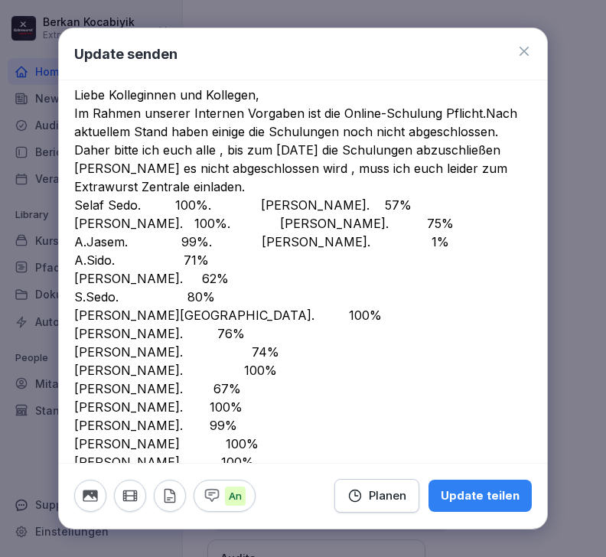
scroll to position [75, 0]
type textarea "**********"
click at [494, 505] on div "Update teilen" at bounding box center [480, 496] width 79 height 17
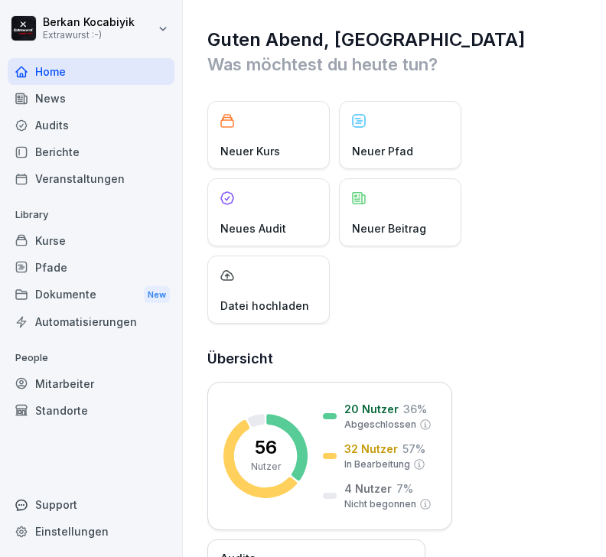
click at [60, 99] on div "News" at bounding box center [91, 98] width 167 height 27
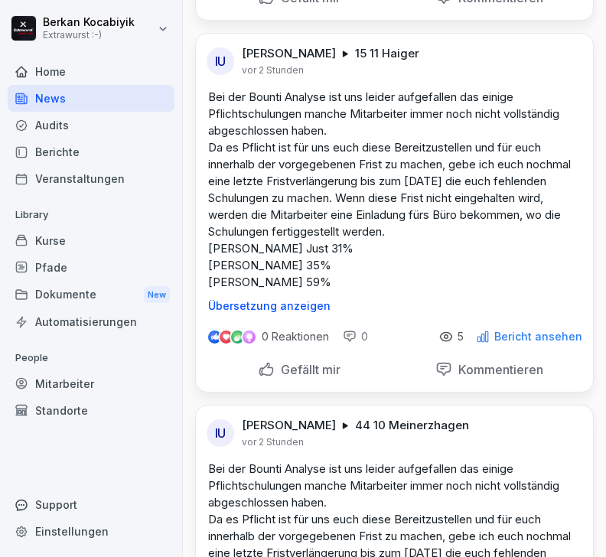
scroll to position [988, 0]
